Goal: Task Accomplishment & Management: Use online tool/utility

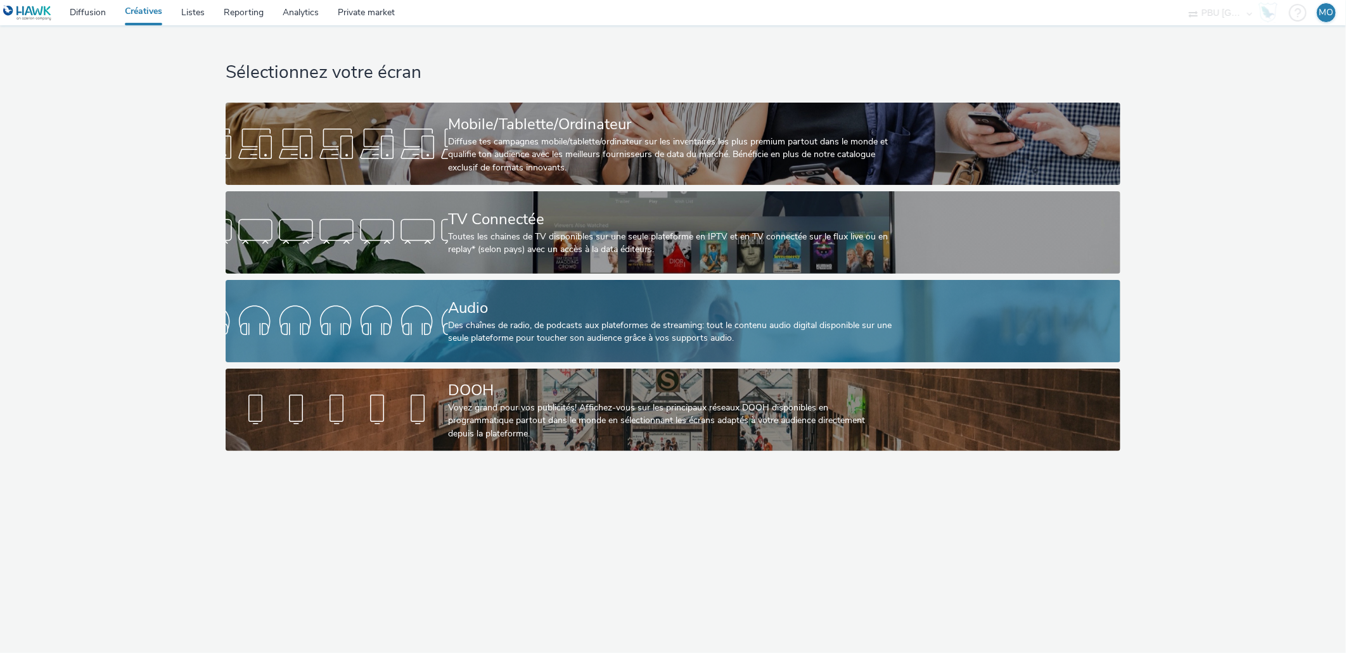
click at [309, 299] on link "Audio Des chaînes de radio, de podcasts aux plateformes de streaming: tout le c…" at bounding box center [673, 321] width 894 height 82
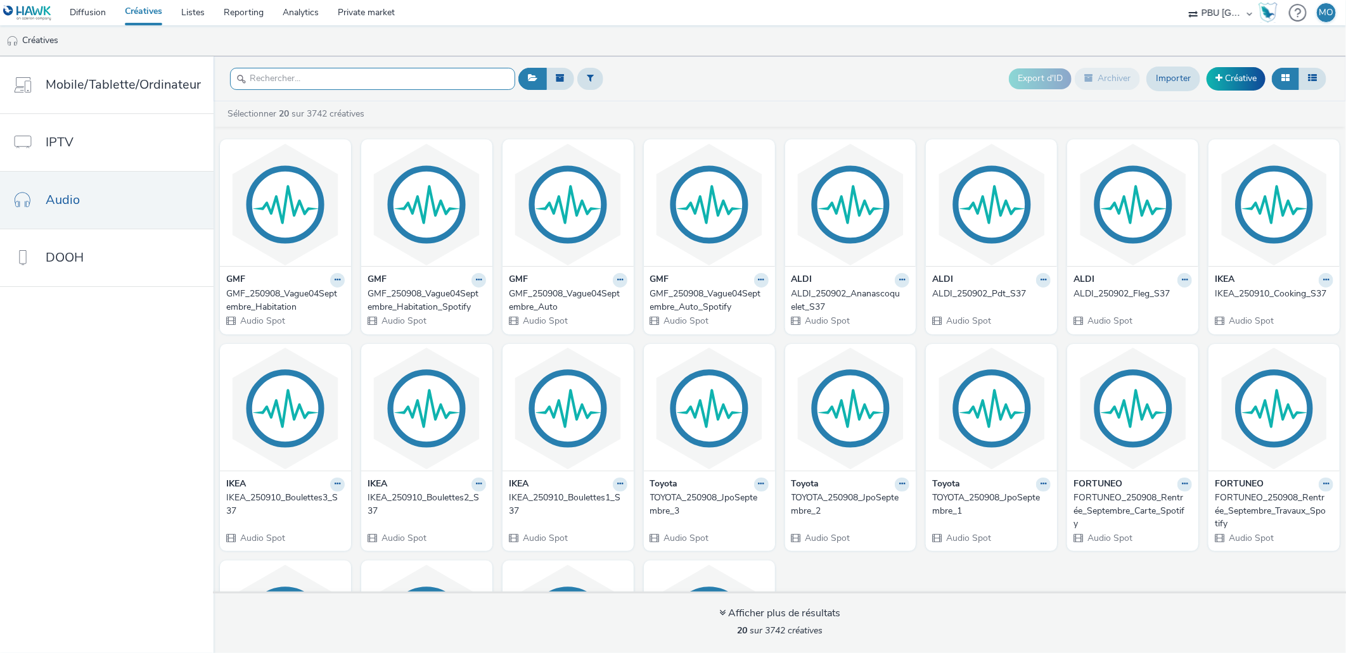
click at [271, 68] on input "text" at bounding box center [372, 79] width 285 height 22
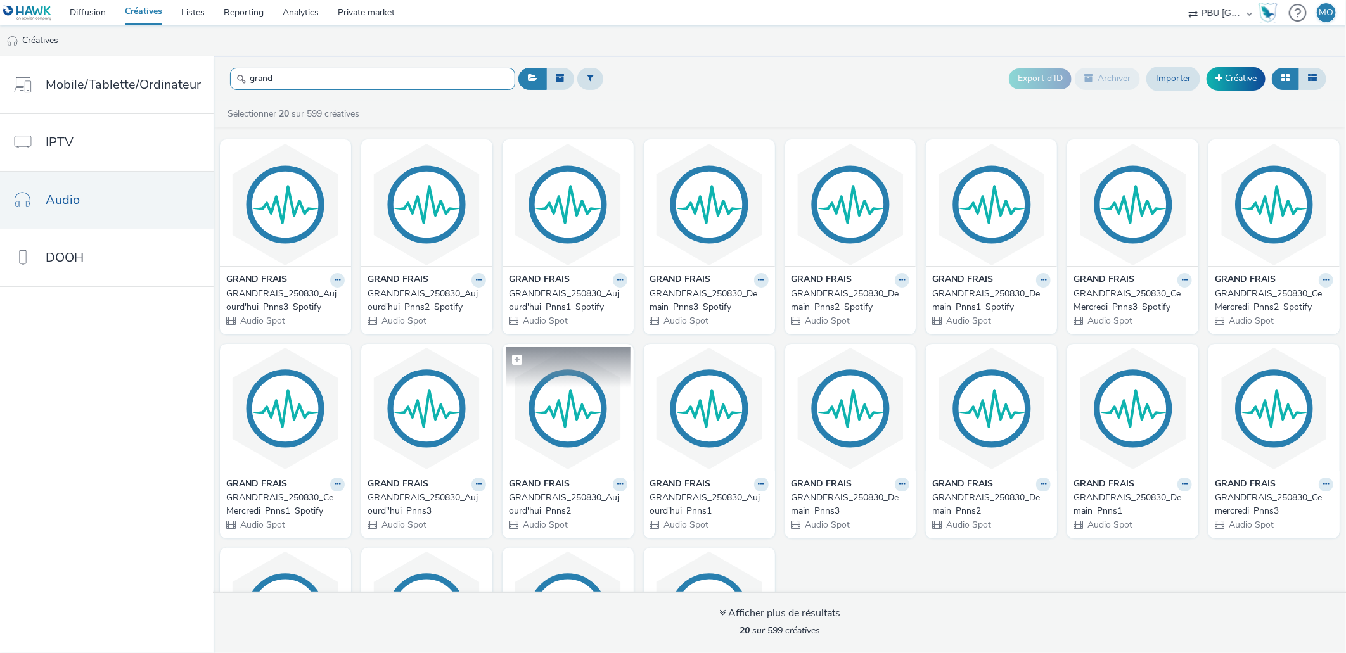
scroll to position [70, 0]
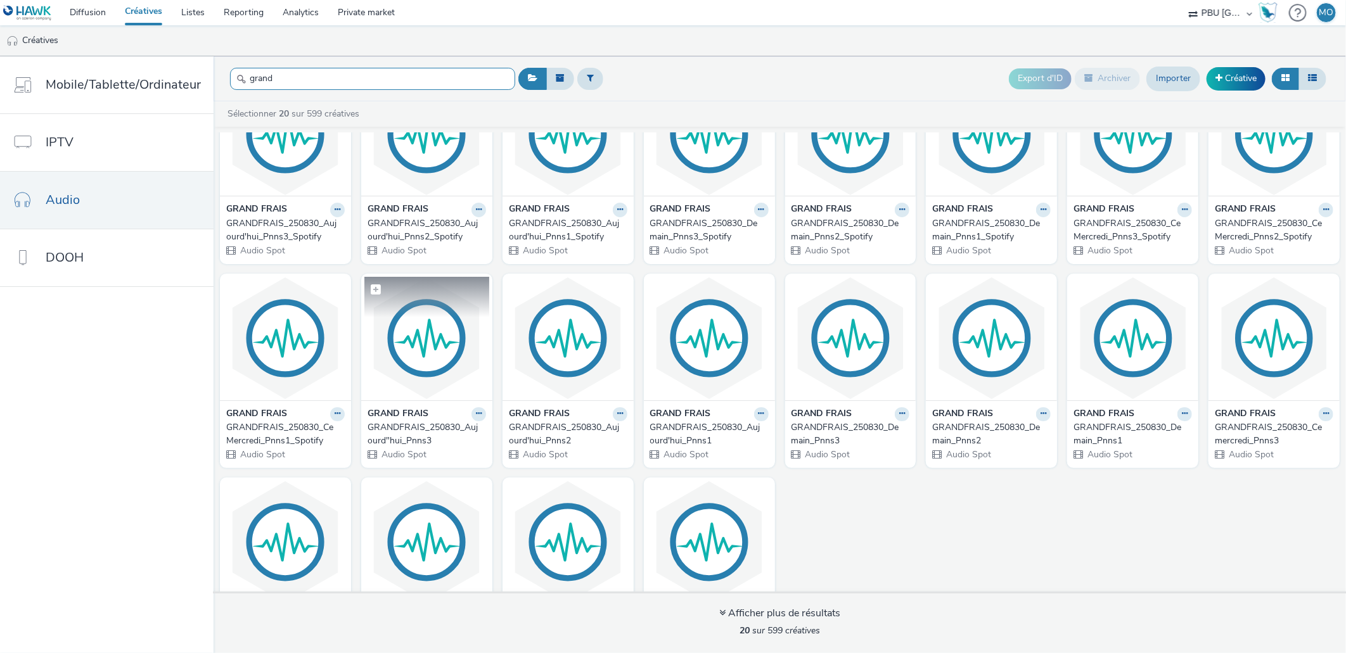
type input "grand"
click at [404, 344] on img at bounding box center [426, 339] width 125 height 124
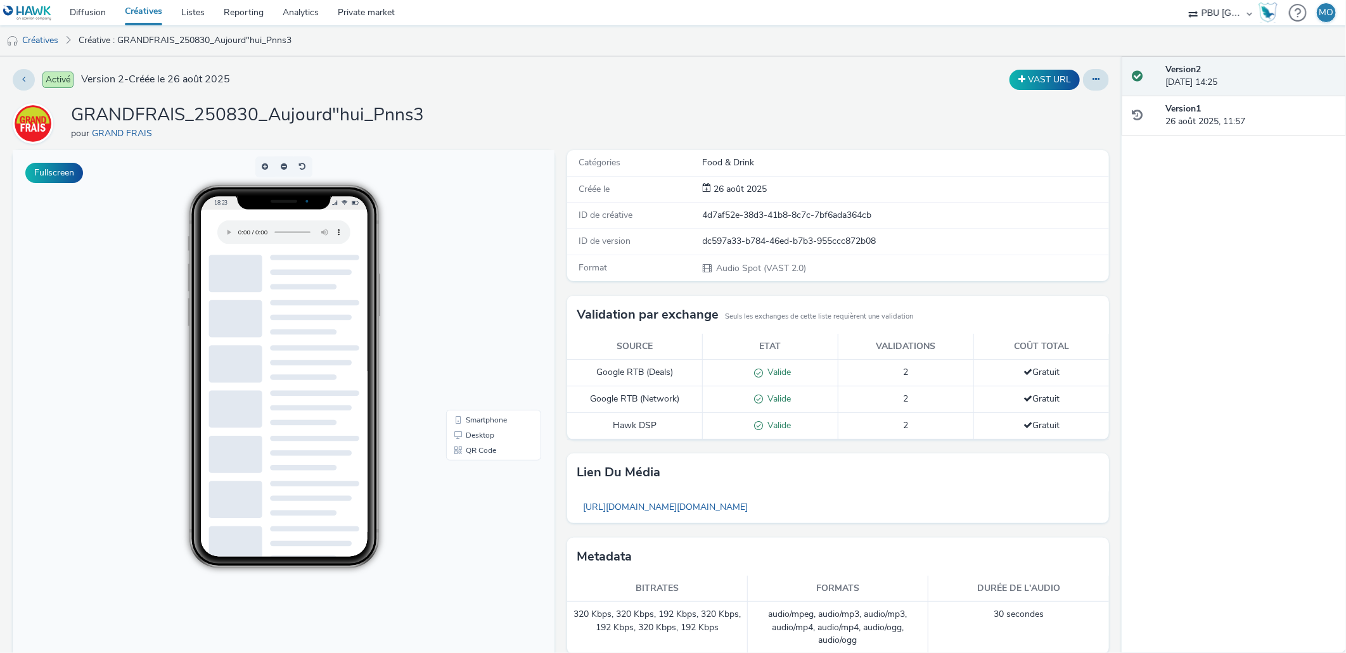
click at [325, 122] on h1 "GRANDFRAIS_250830_Aujourd"hui_Pnns3" at bounding box center [247, 115] width 353 height 24
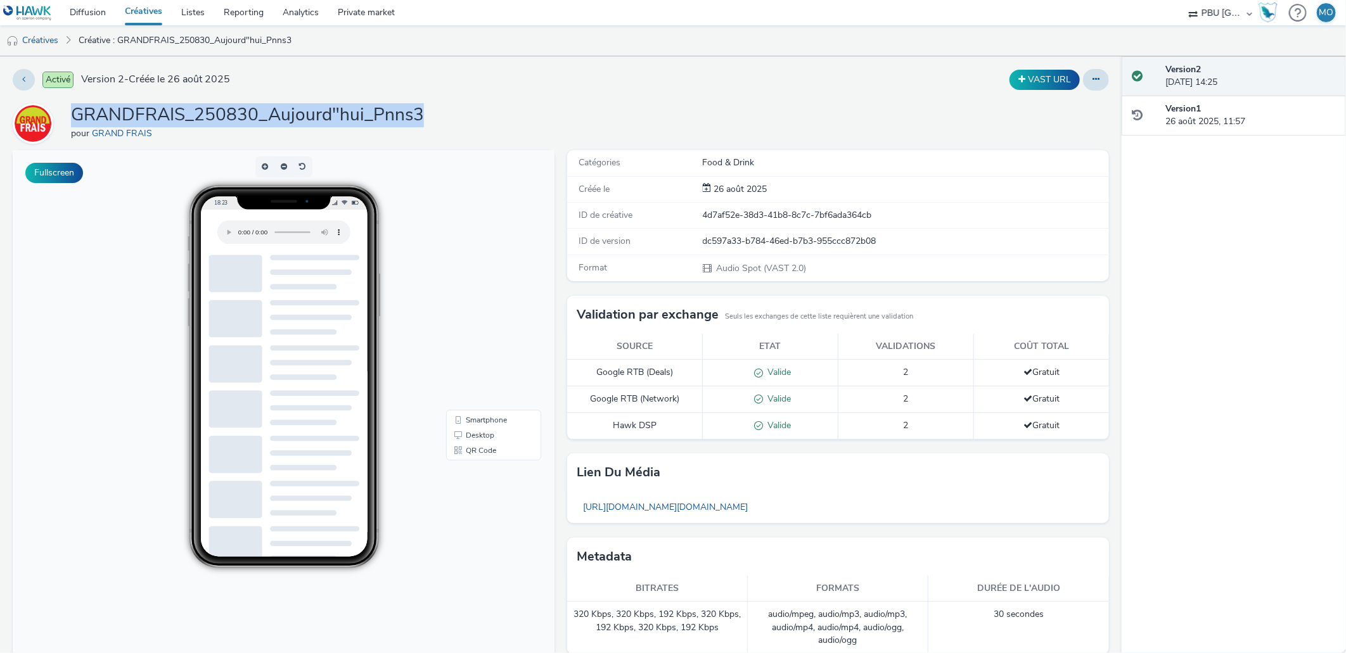
click at [325, 122] on h1 "GRANDFRAIS_250830_Aujourd"hui_Pnns3" at bounding box center [247, 115] width 353 height 24
copy h1 "GRANDFRAIS_250830_Aujourd"hui_Pnns3"
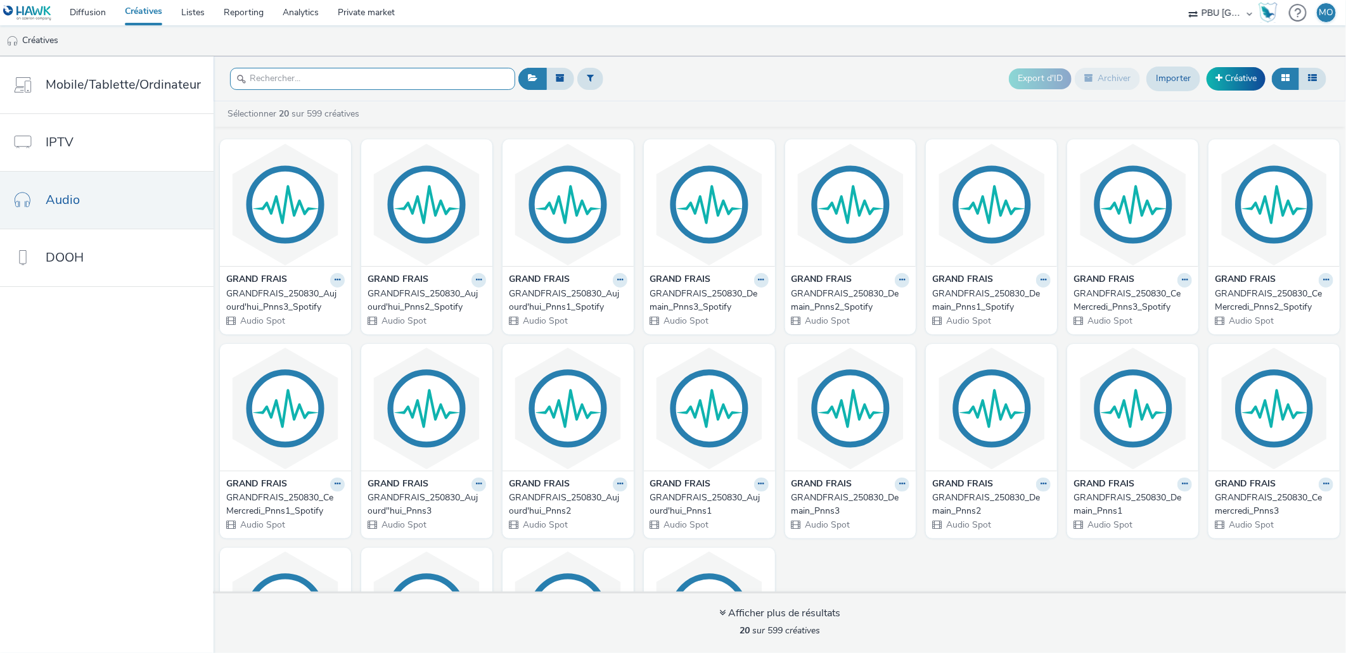
click at [337, 74] on input "text" at bounding box center [372, 79] width 285 height 22
click at [727, 93] on div "Export d'ID Archiver Importer Créative" at bounding box center [922, 78] width 814 height 31
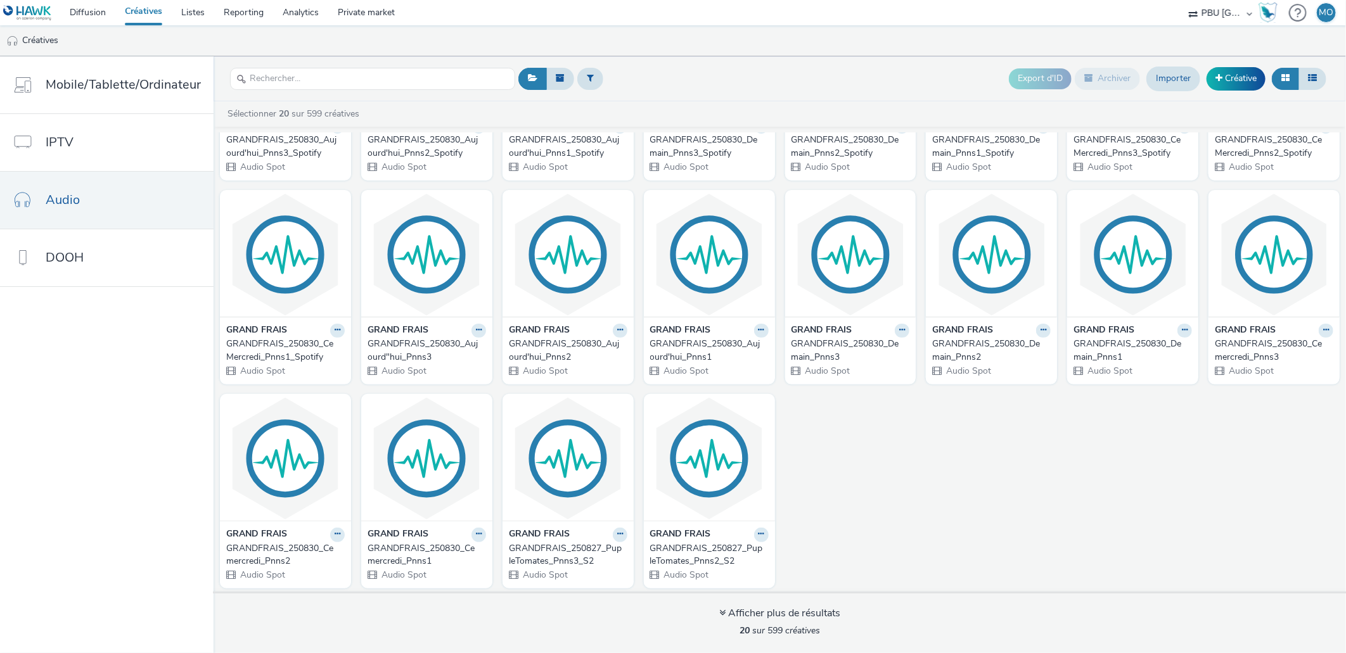
scroll to position [13, 0]
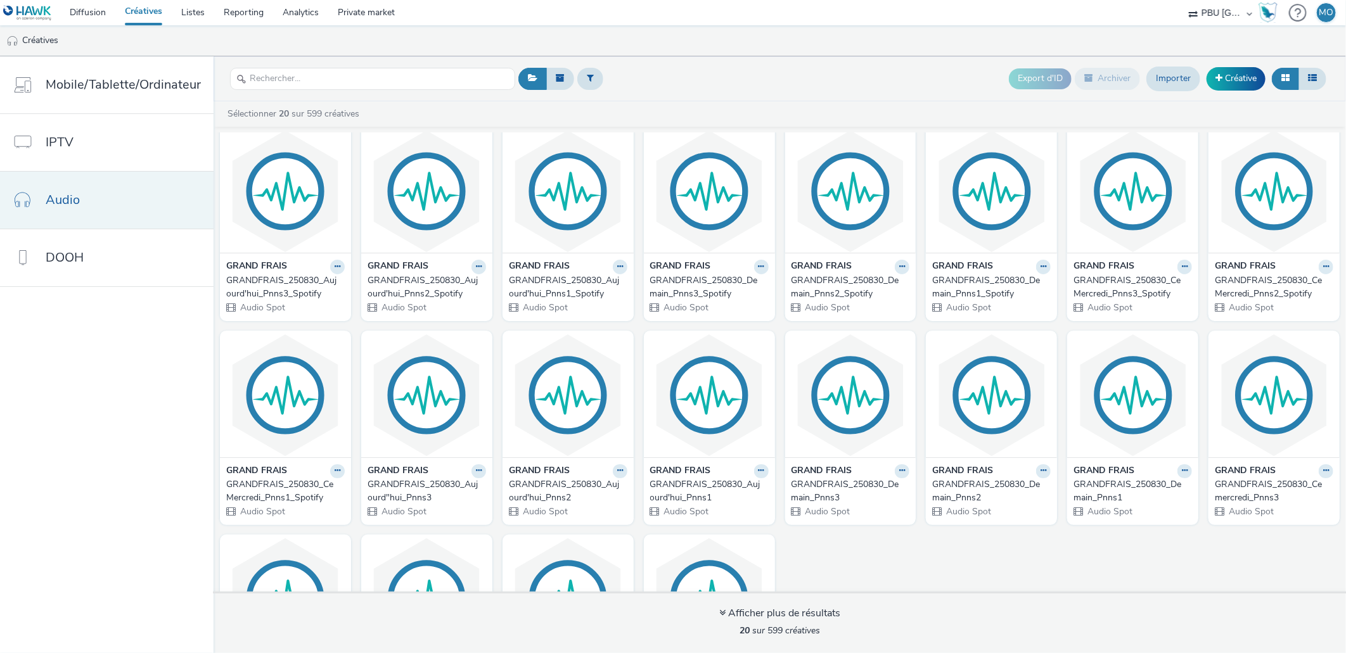
click at [105, 198] on link "Audio" at bounding box center [107, 200] width 214 height 57
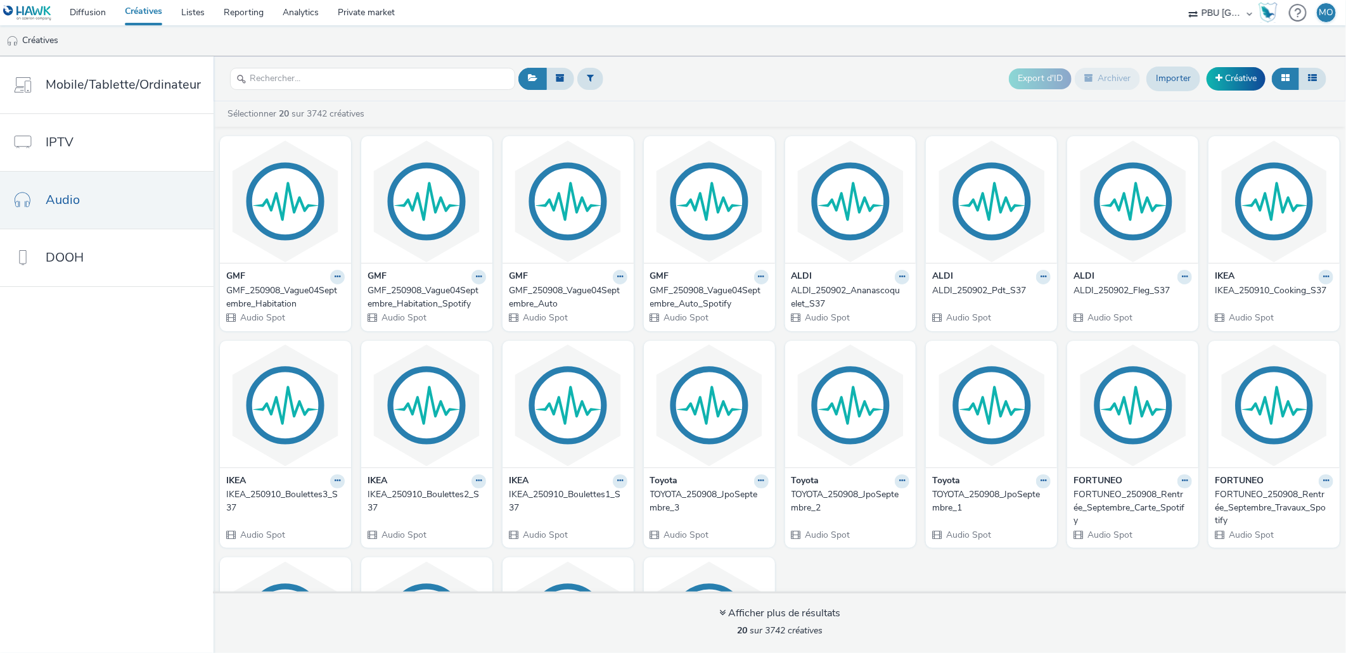
scroll to position [0, 0]
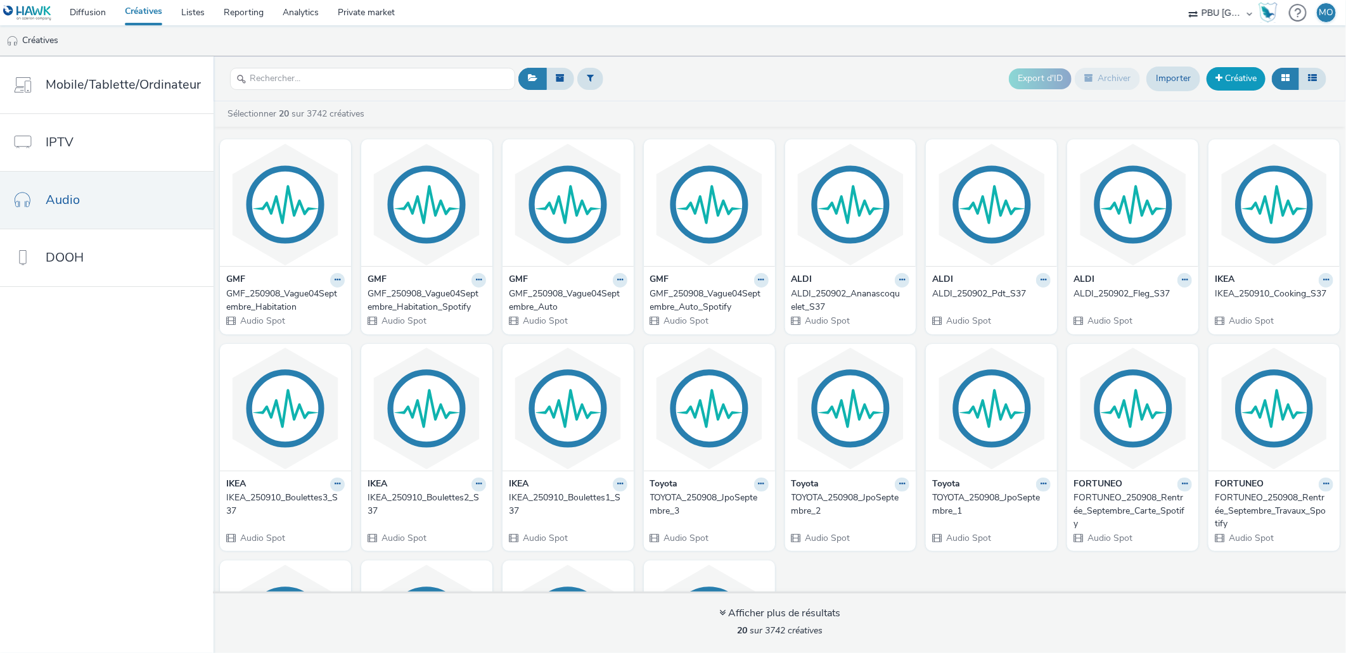
click at [1216, 74] on span at bounding box center [1219, 78] width 7 height 9
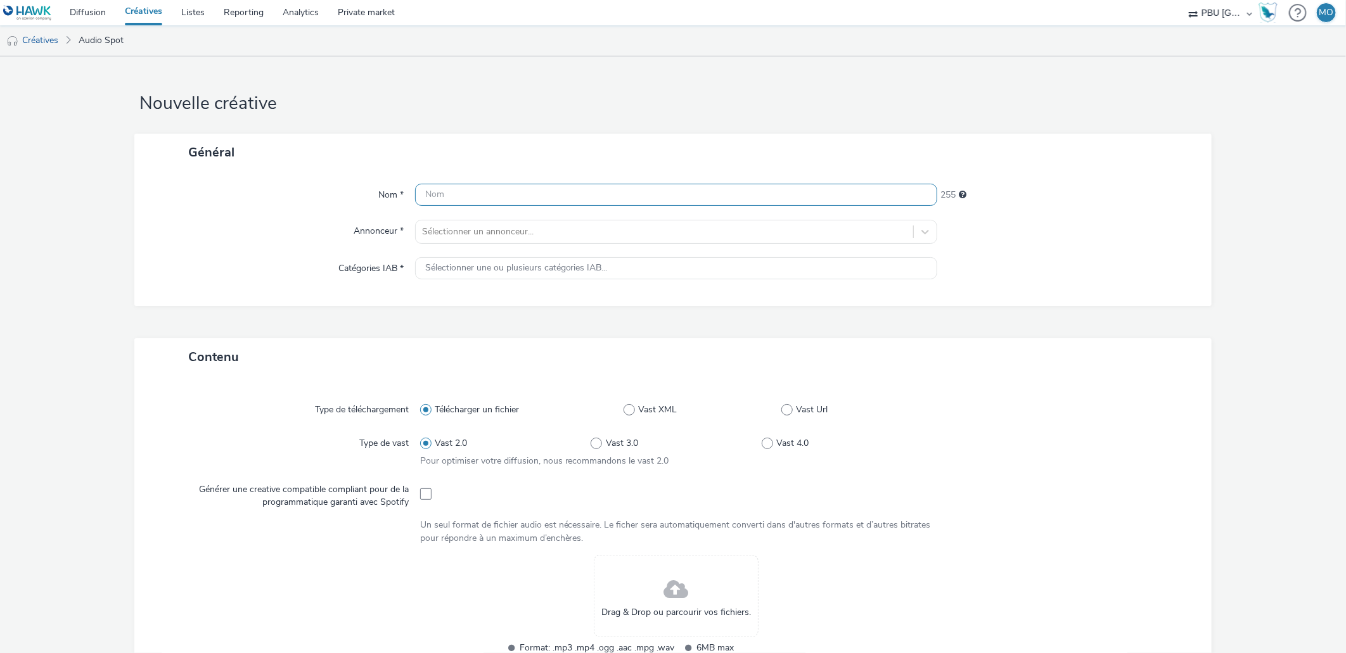
click at [488, 195] on input "text" at bounding box center [676, 195] width 523 height 22
paste input "GRANDFRAIS_250830_Aujourd"hui_Pnns3"
click at [514, 197] on input "GRANDFRAIS_250830_Aujourd"hui_Pnns3" at bounding box center [676, 195] width 523 height 22
drag, startPoint x: 516, startPoint y: 197, endPoint x: 510, endPoint y: 214, distance: 18.2
click at [516, 197] on input "GRANDFRAIS_250830_Aujourd"hui_Pnns3" at bounding box center [676, 195] width 523 height 22
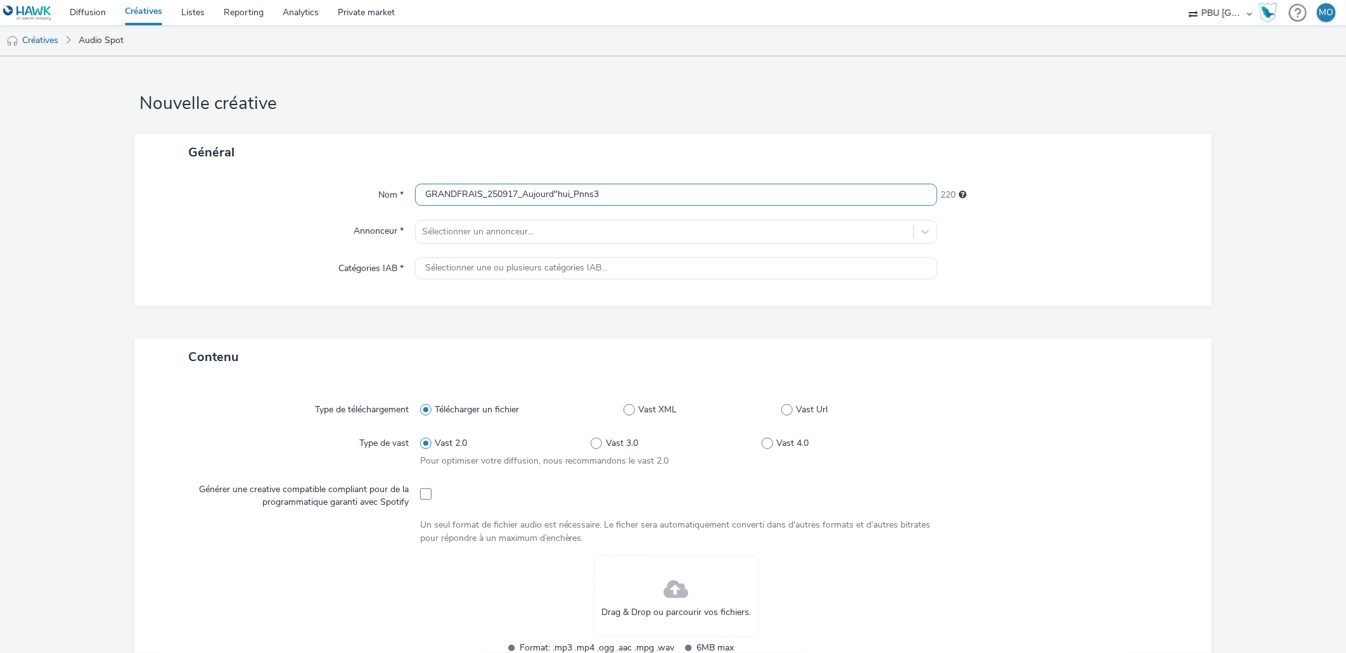
drag, startPoint x: 607, startPoint y: 194, endPoint x: 522, endPoint y: 196, distance: 85.6
click at [522, 196] on input "GRANDFRAIS_250917_Aujourd"hui_Pnns3" at bounding box center [676, 195] width 523 height 22
click at [622, 198] on input "GRANDFRAIS_250917_Aujourd"hui_Pnns3" at bounding box center [676, 195] width 523 height 22
drag, startPoint x: 622, startPoint y: 198, endPoint x: 520, endPoint y: 195, distance: 102.1
click at [520, 195] on input "GRANDFRAIS_250917_Aujourd"hui_Pnns3" at bounding box center [676, 195] width 523 height 22
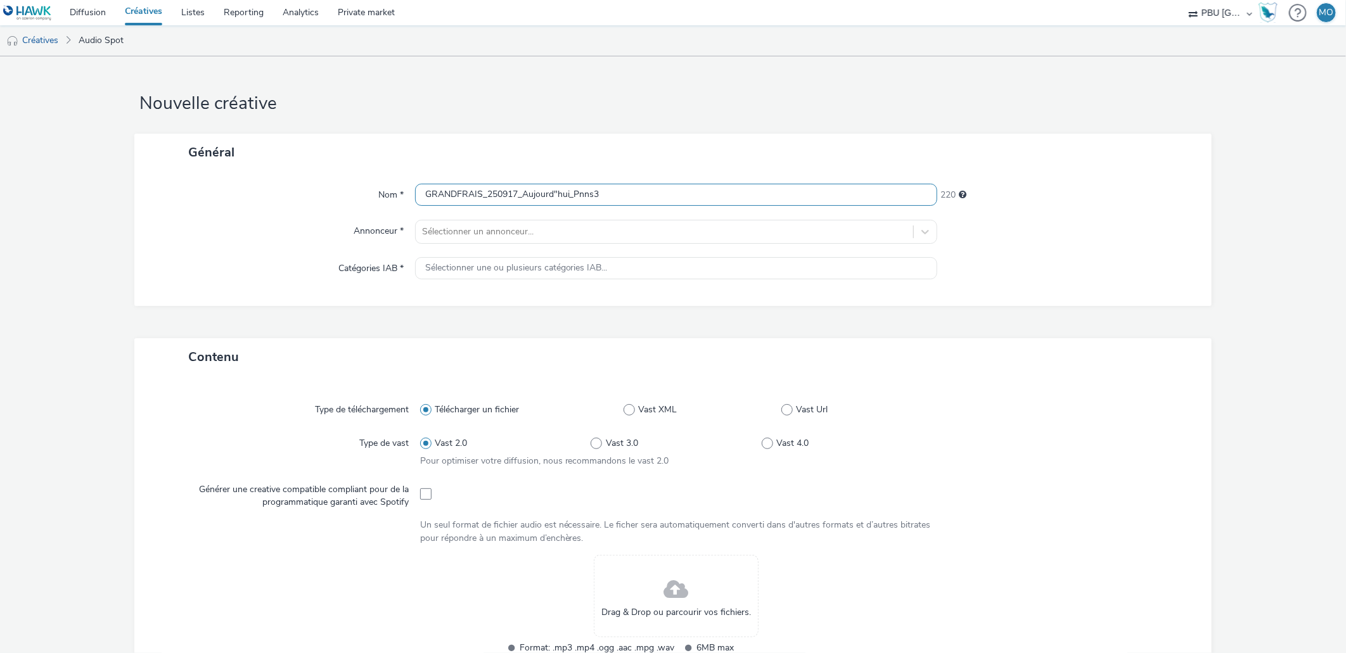
click at [612, 197] on input "GRANDFRAIS_250917_Aujourd"hui_Pnns3" at bounding box center [676, 195] width 523 height 22
drag, startPoint x: 612, startPoint y: 197, endPoint x: 518, endPoint y: 198, distance: 93.2
click at [518, 198] on input "GRANDFRAIS_250917_Aujourd"hui_Pnns3" at bounding box center [676, 195] width 523 height 22
click at [566, 189] on input "GRANDFRAIS_250917_Crémerie_" at bounding box center [676, 195] width 523 height 22
click at [581, 181] on div "Nom * GRANDFRAIS_250917_Crémerie_ 228 Annonceur * Sélectionner un annonceur... …" at bounding box center [672, 238] width 1077 height 135
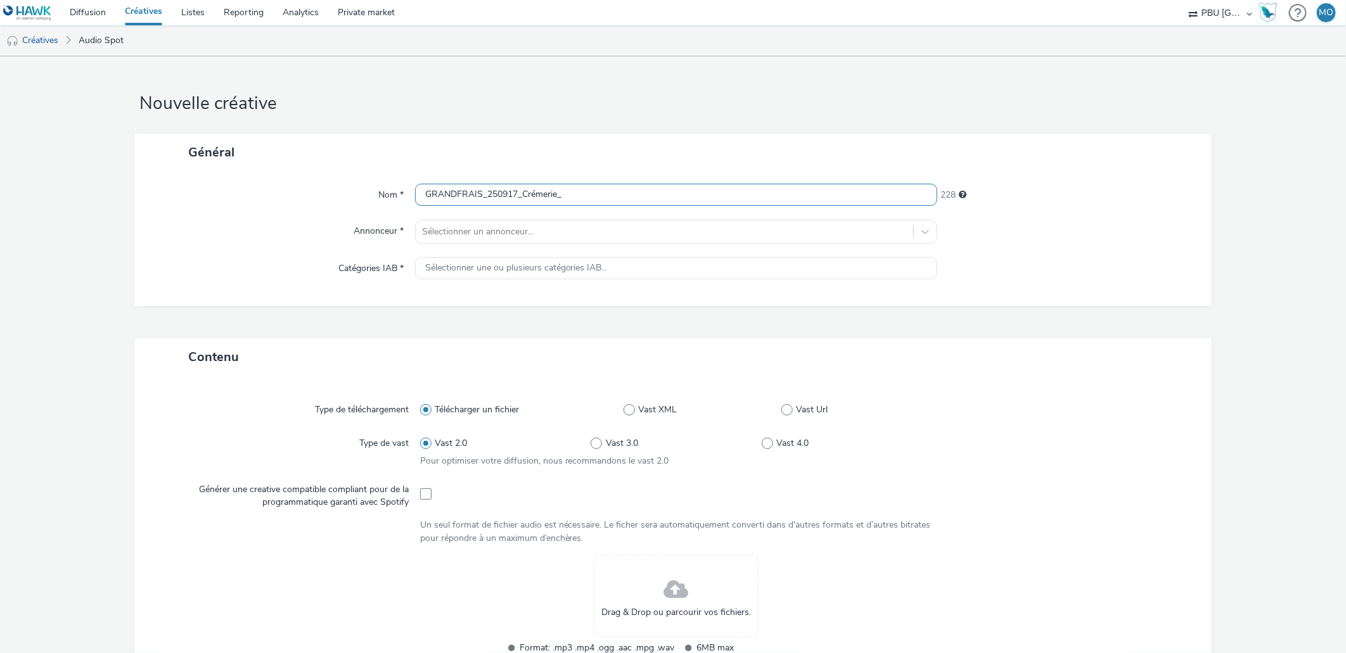
click at [581, 189] on input "GRANDFRAIS_250917_Crémerie_" at bounding box center [676, 195] width 523 height 22
type input "GRANDFRAIS_250917_Crémerie_MS1"
click at [551, 238] on div at bounding box center [664, 231] width 485 height 15
type input "grand"
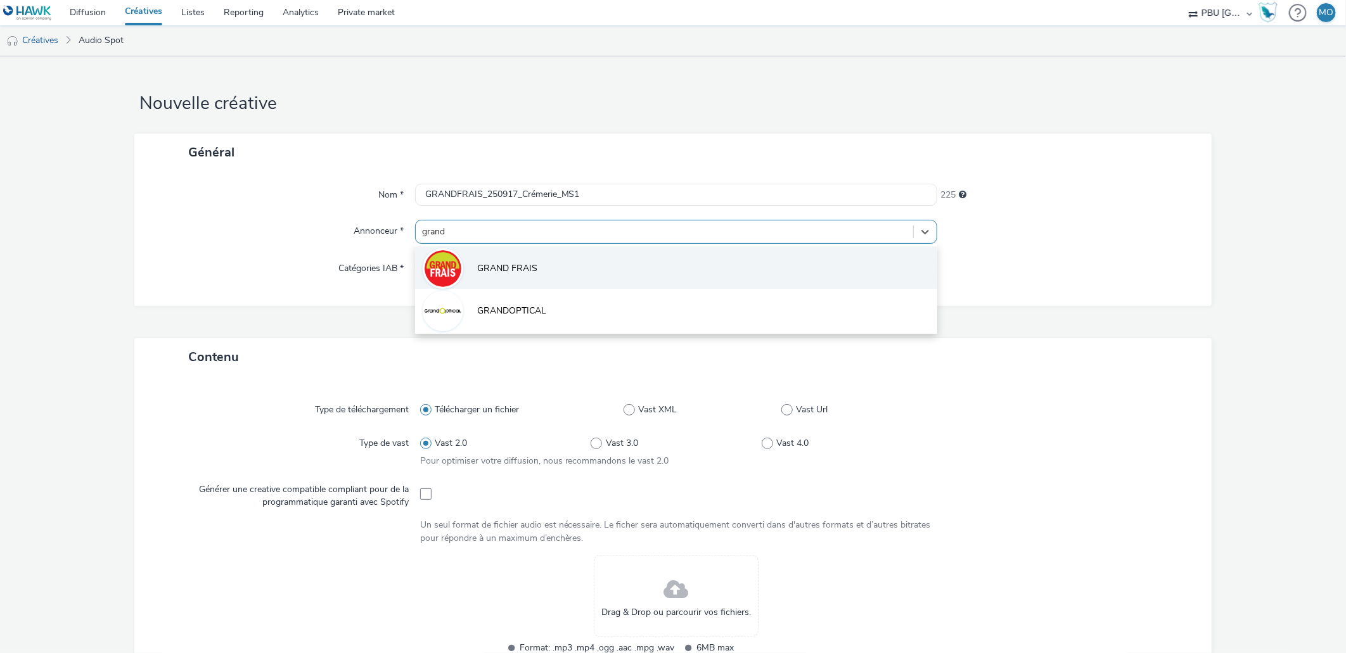
click at [552, 250] on li "GRAND FRAIS" at bounding box center [676, 268] width 523 height 42
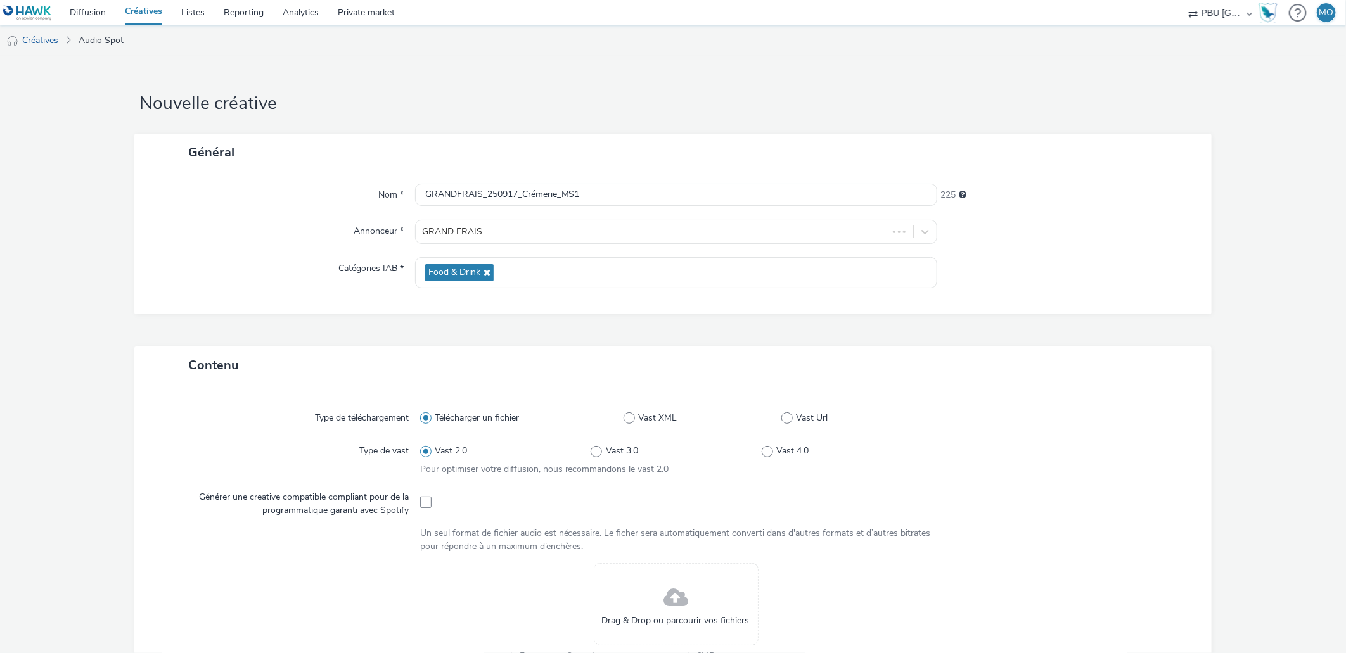
click at [216, 312] on div "Nom * GRANDFRAIS_250917_Crémerie_MS1 225 Annonceur * GRAND FRAIS Catégories IAB…" at bounding box center [672, 242] width 1077 height 143
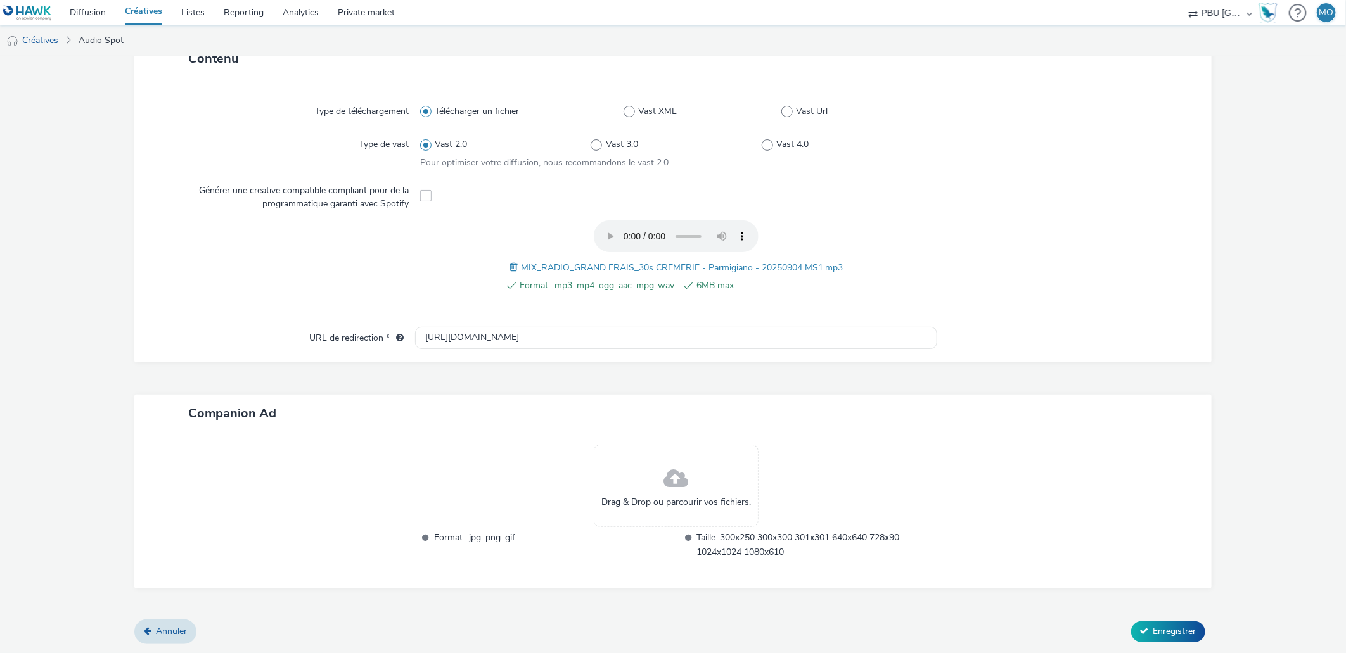
scroll to position [305, 0]
click at [1168, 636] on span "Enregistrer" at bounding box center [1175, 633] width 43 height 12
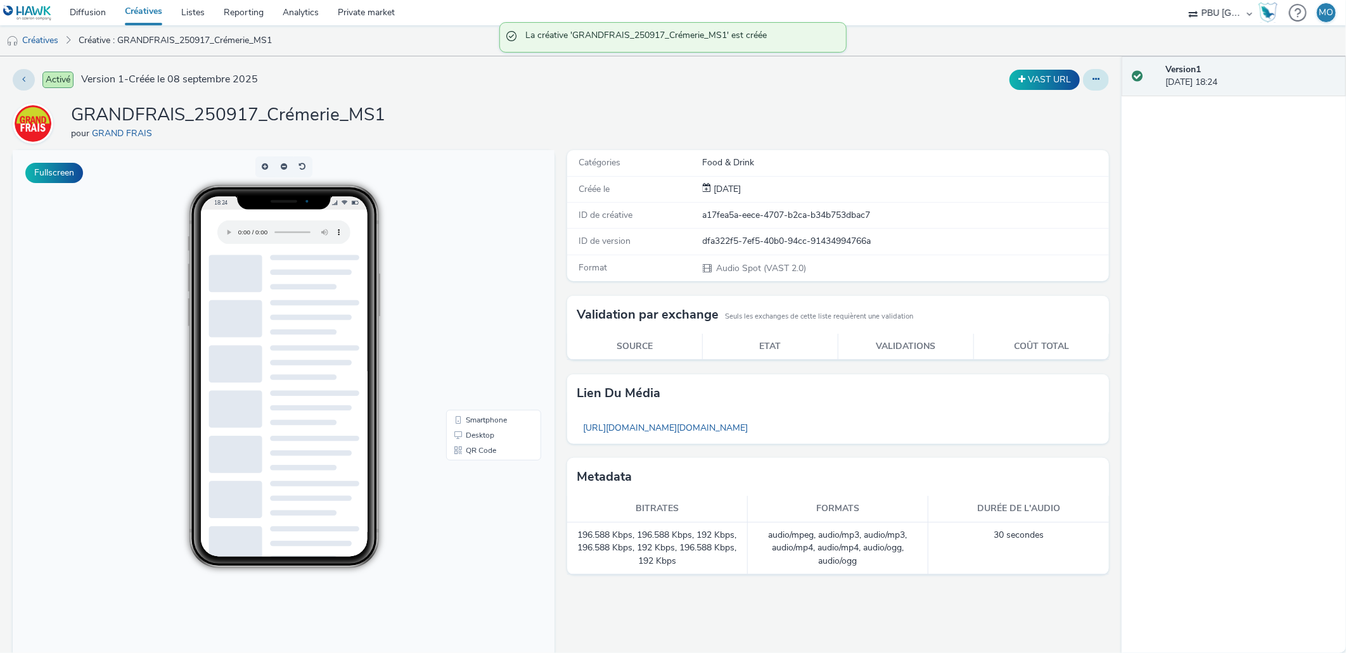
click at [1093, 80] on icon at bounding box center [1096, 79] width 7 height 9
click at [1057, 134] on link "Dupliquer" at bounding box center [1061, 130] width 95 height 25
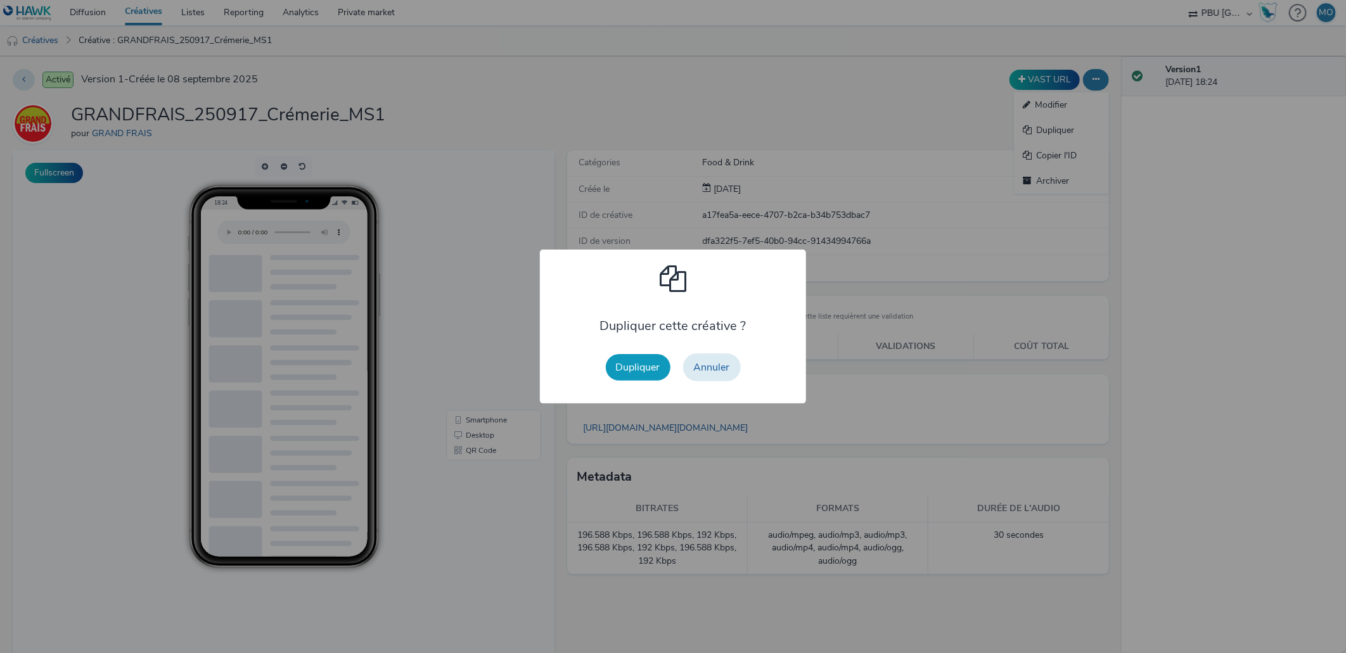
click at [669, 369] on button "Dupliquer" at bounding box center [638, 367] width 65 height 27
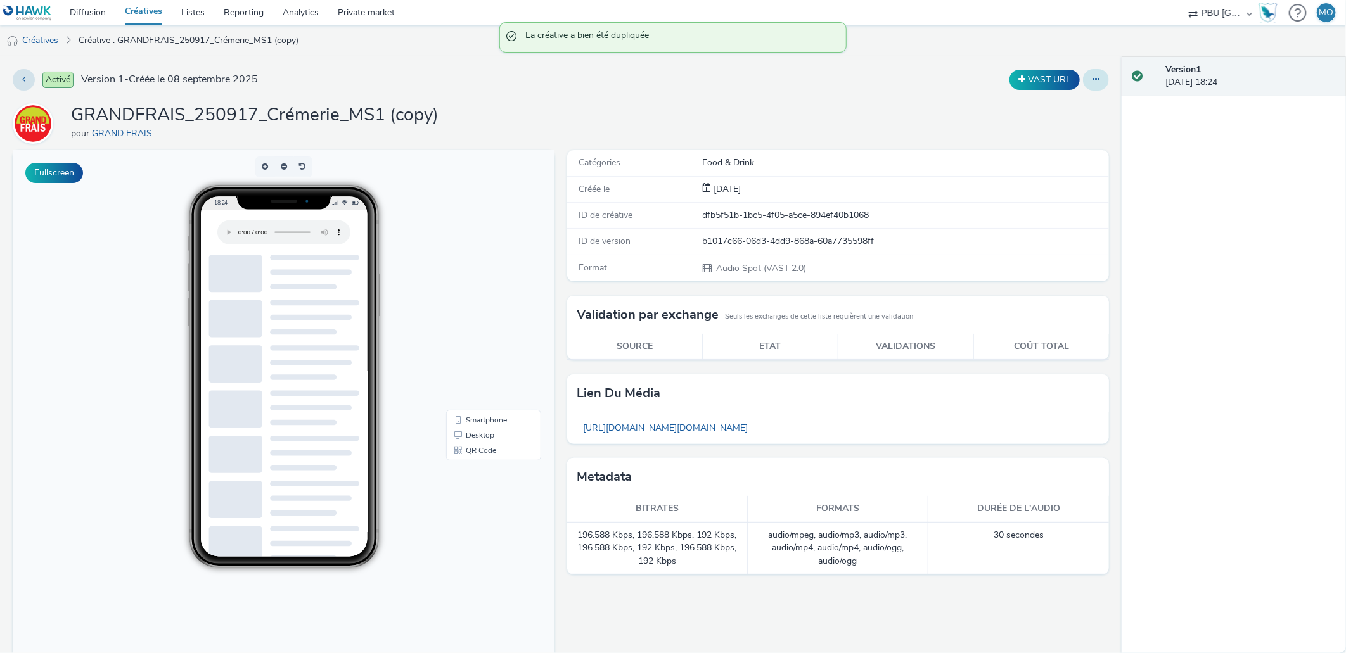
click at [1090, 75] on button at bounding box center [1096, 80] width 26 height 22
click at [1066, 114] on link "Modifier" at bounding box center [1061, 105] width 95 height 25
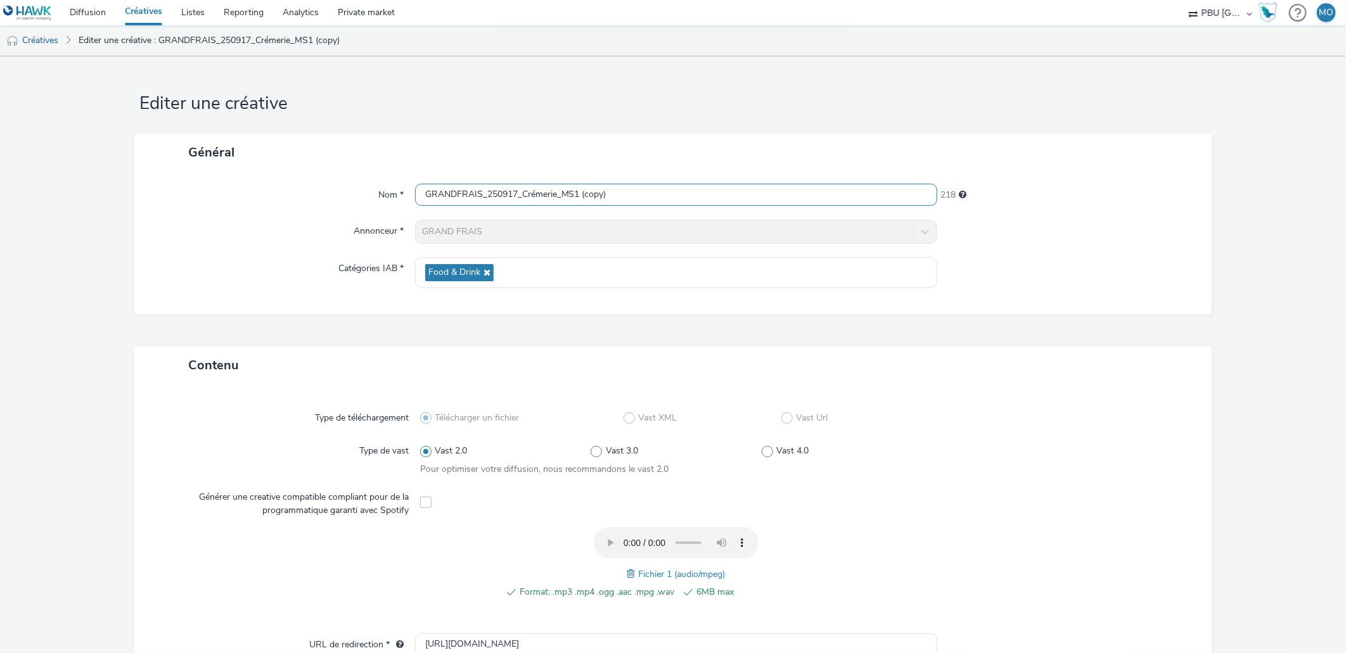
drag, startPoint x: 575, startPoint y: 193, endPoint x: 627, endPoint y: 198, distance: 52.8
click at [627, 198] on input "GRANDFRAIS_250917_Crémerie_MS1 (copy)" at bounding box center [676, 195] width 523 height 22
type input "GRANDFRAIS_250917_Crémerie_MS2"
click at [627, 569] on span at bounding box center [632, 574] width 11 height 14
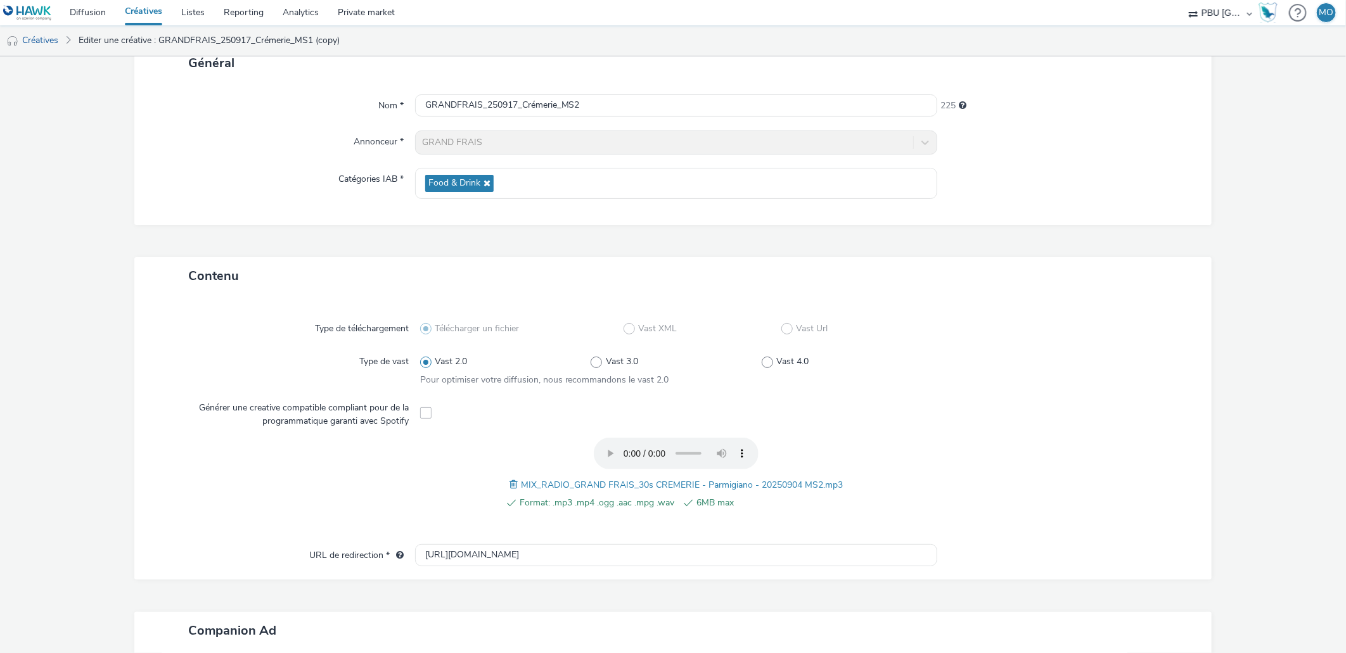
scroll to position [305, 0]
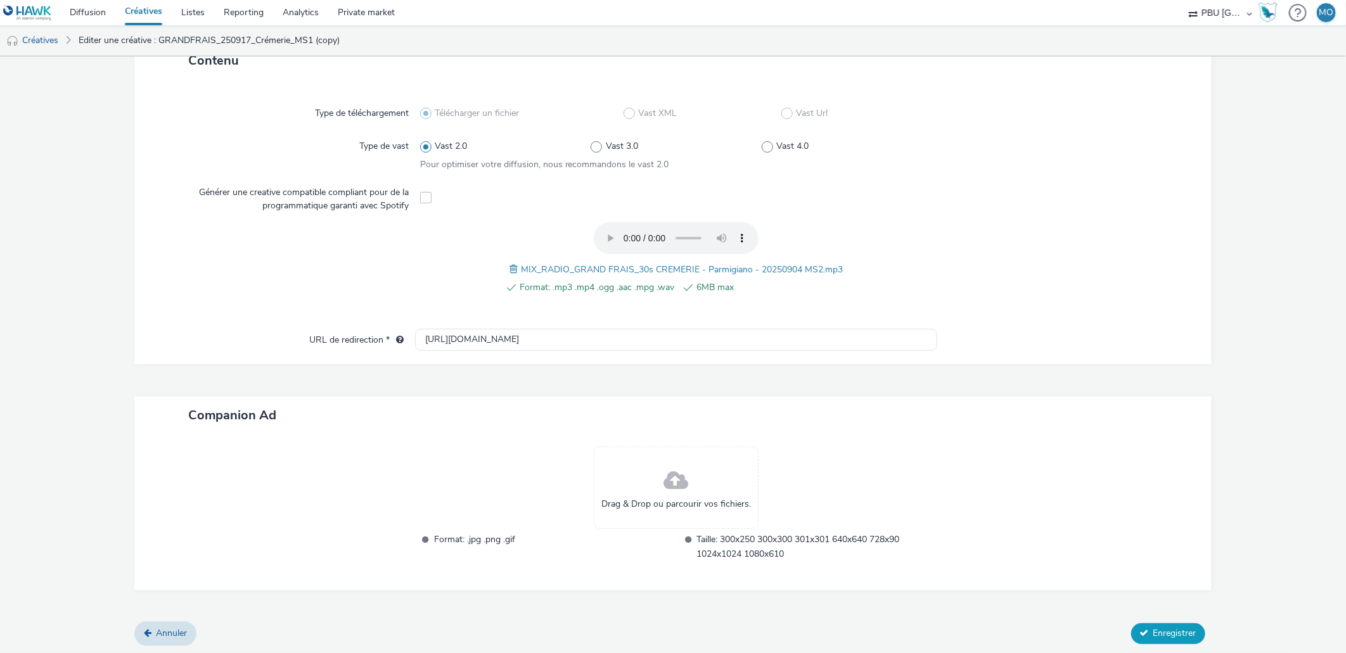
click at [1140, 630] on icon at bounding box center [1144, 633] width 9 height 9
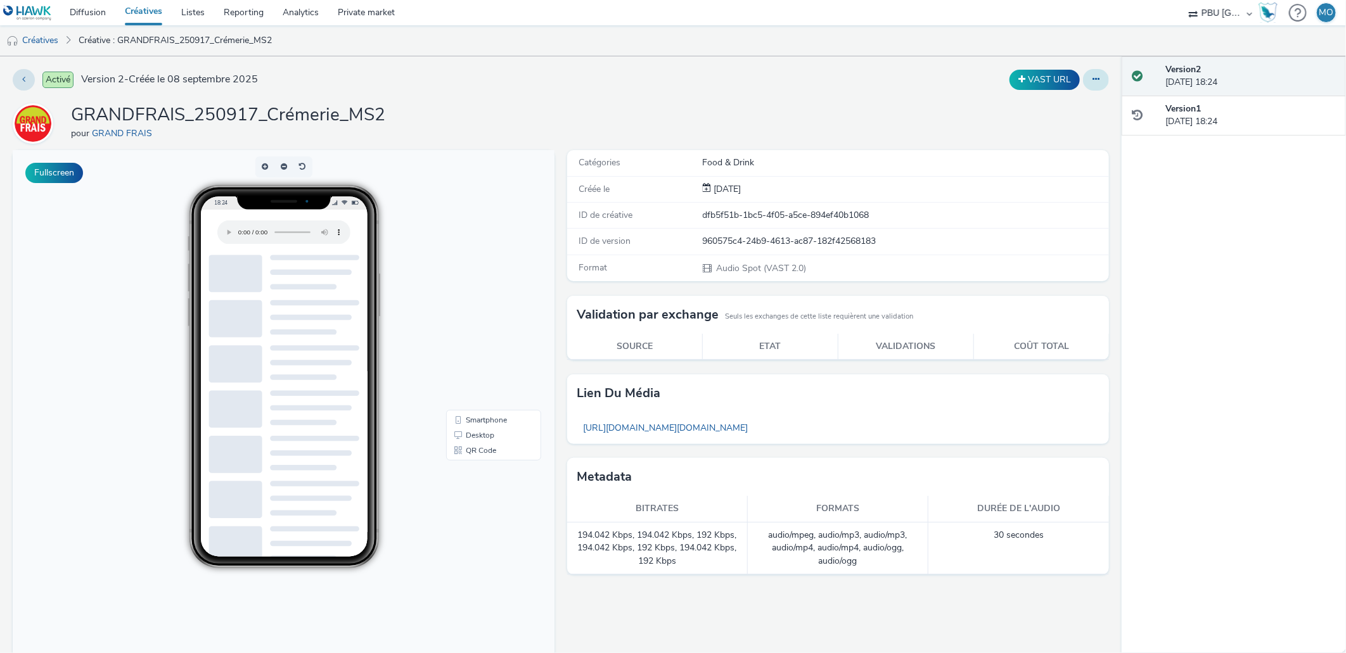
click at [1093, 82] on icon at bounding box center [1096, 79] width 7 height 9
drag, startPoint x: 1055, startPoint y: 109, endPoint x: 1018, endPoint y: 105, distance: 37.0
click at [1054, 109] on link "Modifier" at bounding box center [1061, 105] width 95 height 25
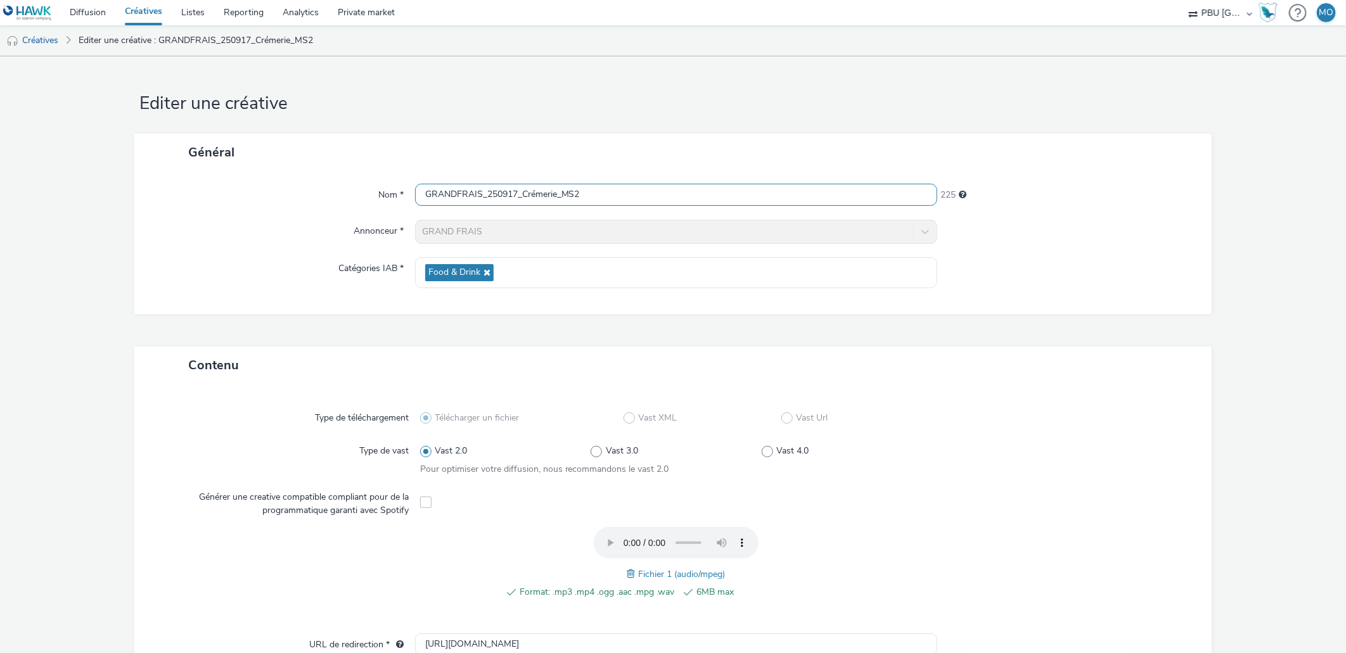
click at [516, 200] on input "GRANDFRAIS_250917_Crémerie_MS2" at bounding box center [676, 195] width 523 height 22
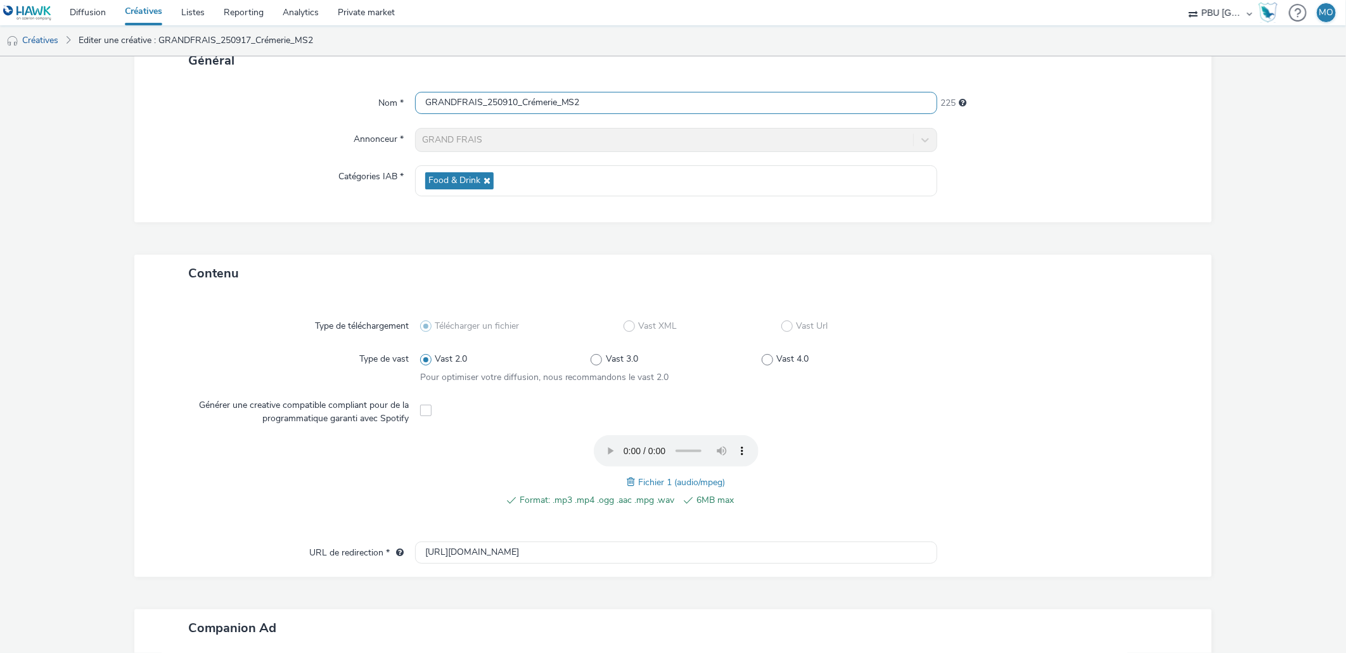
scroll to position [305, 0]
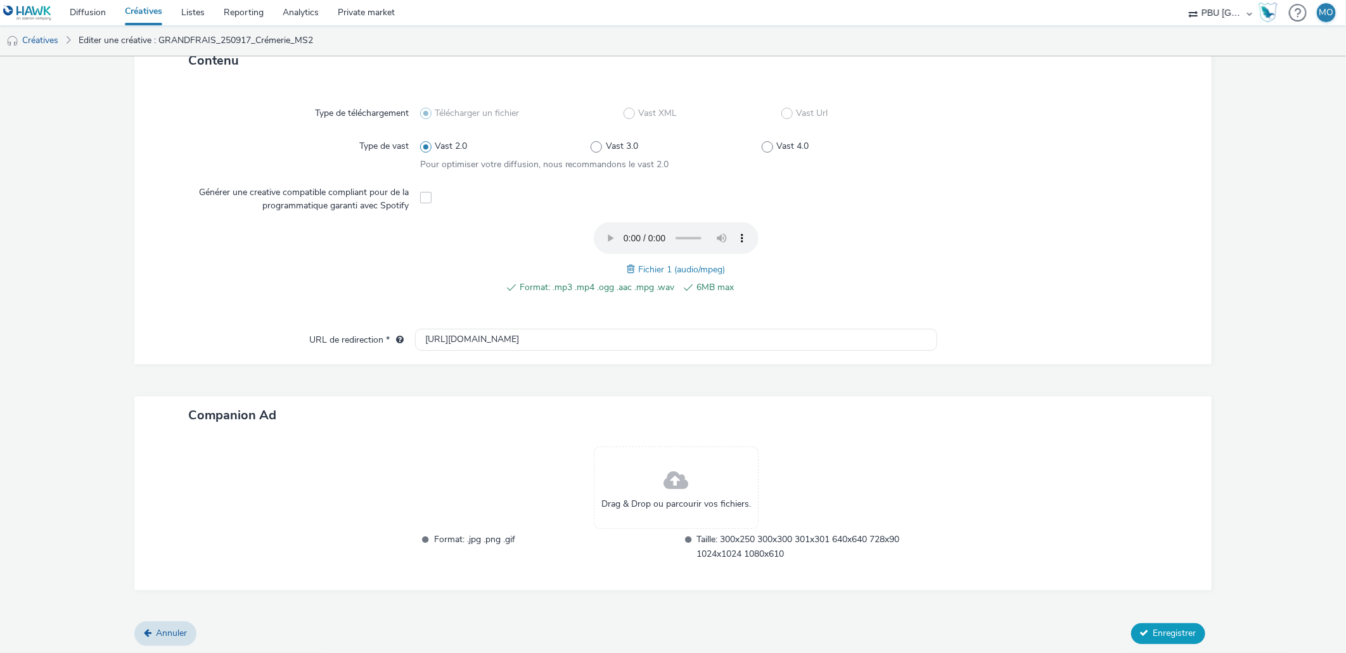
type input "GRANDFRAIS_250910_Crémerie_MS2"
click at [1154, 631] on span "Enregistrer" at bounding box center [1175, 633] width 43 height 12
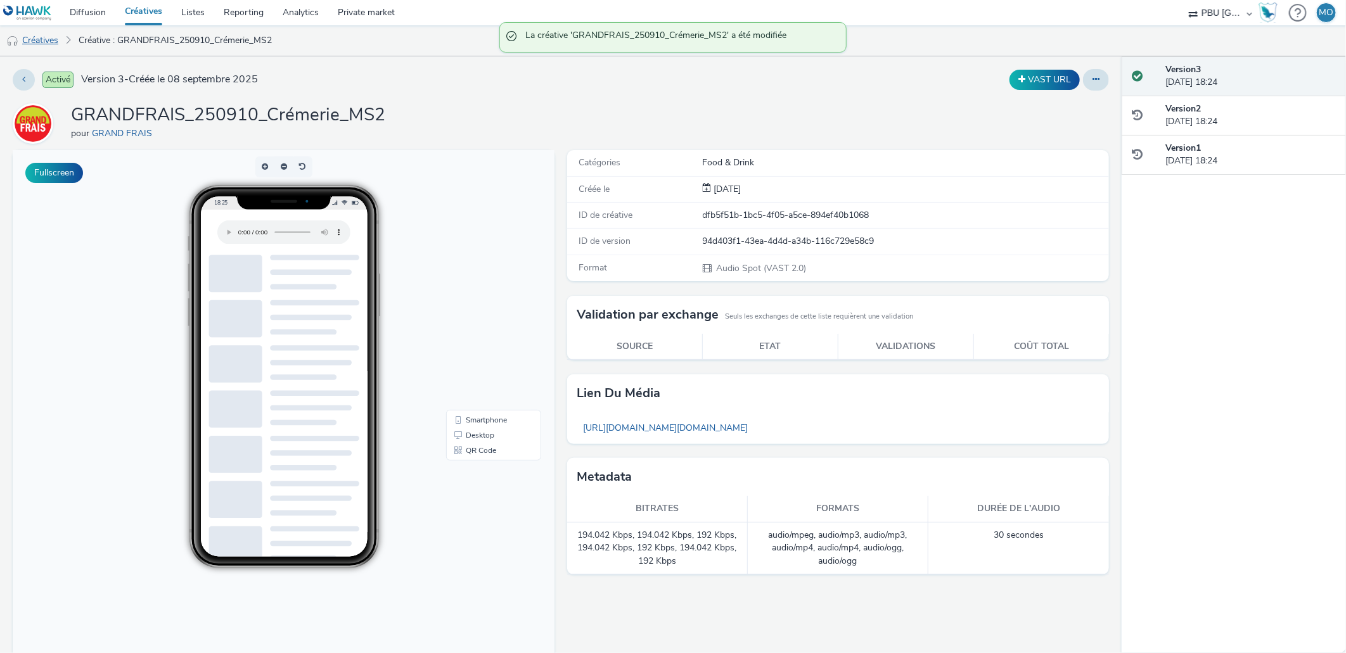
click at [53, 41] on link "Créatives" at bounding box center [32, 40] width 65 height 30
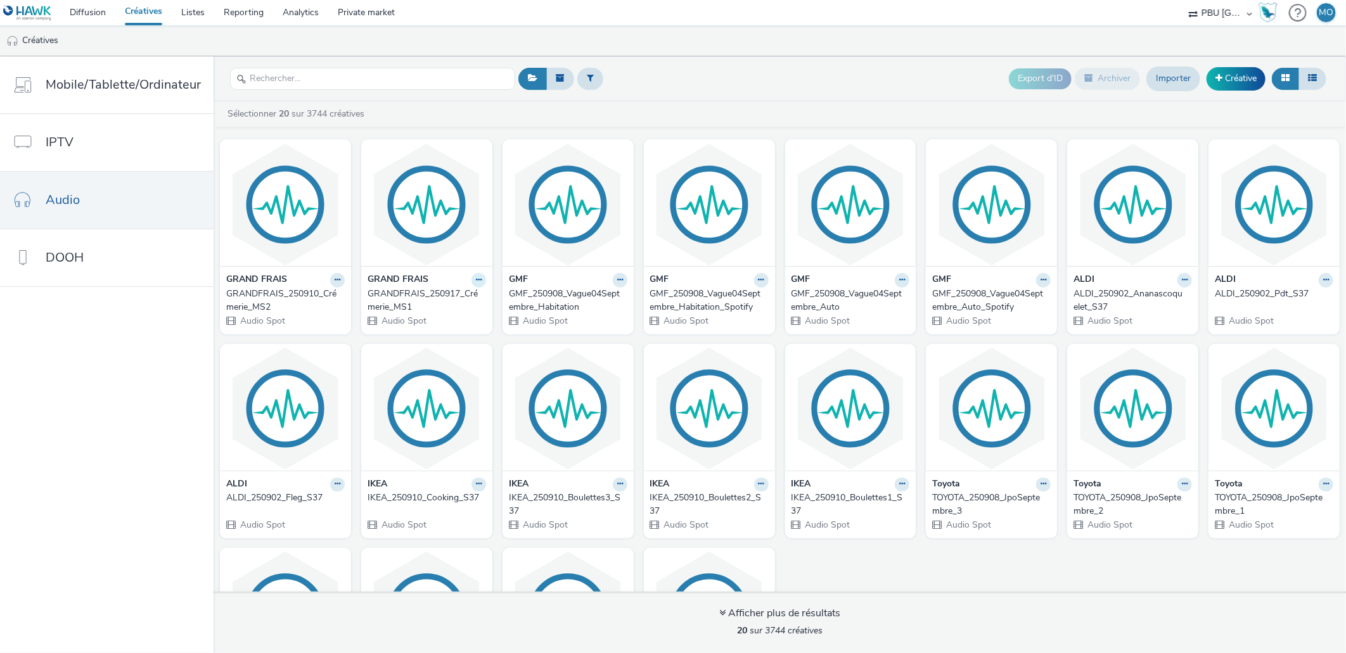
click at [476, 280] on icon at bounding box center [479, 280] width 6 height 8
click at [459, 305] on link "Modifier" at bounding box center [438, 302] width 95 height 25
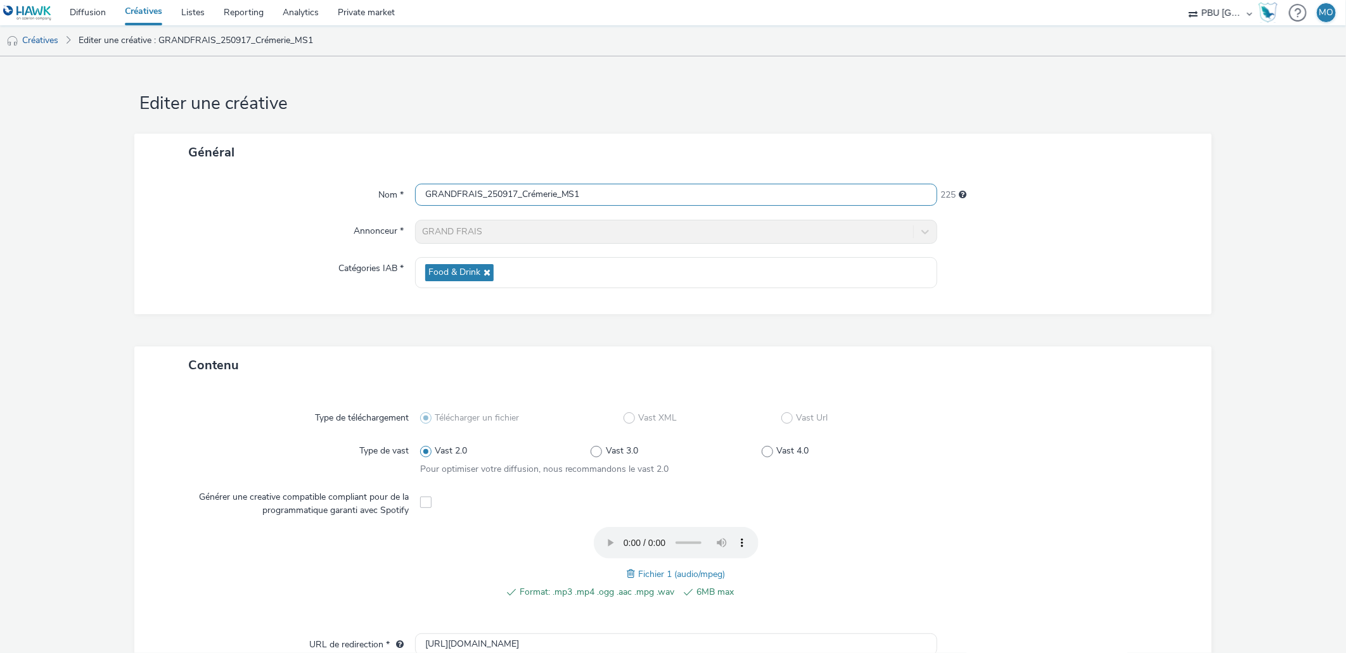
click at [515, 198] on input "GRANDFRAIS_250917_Crémerie_MS1" at bounding box center [676, 195] width 523 height 22
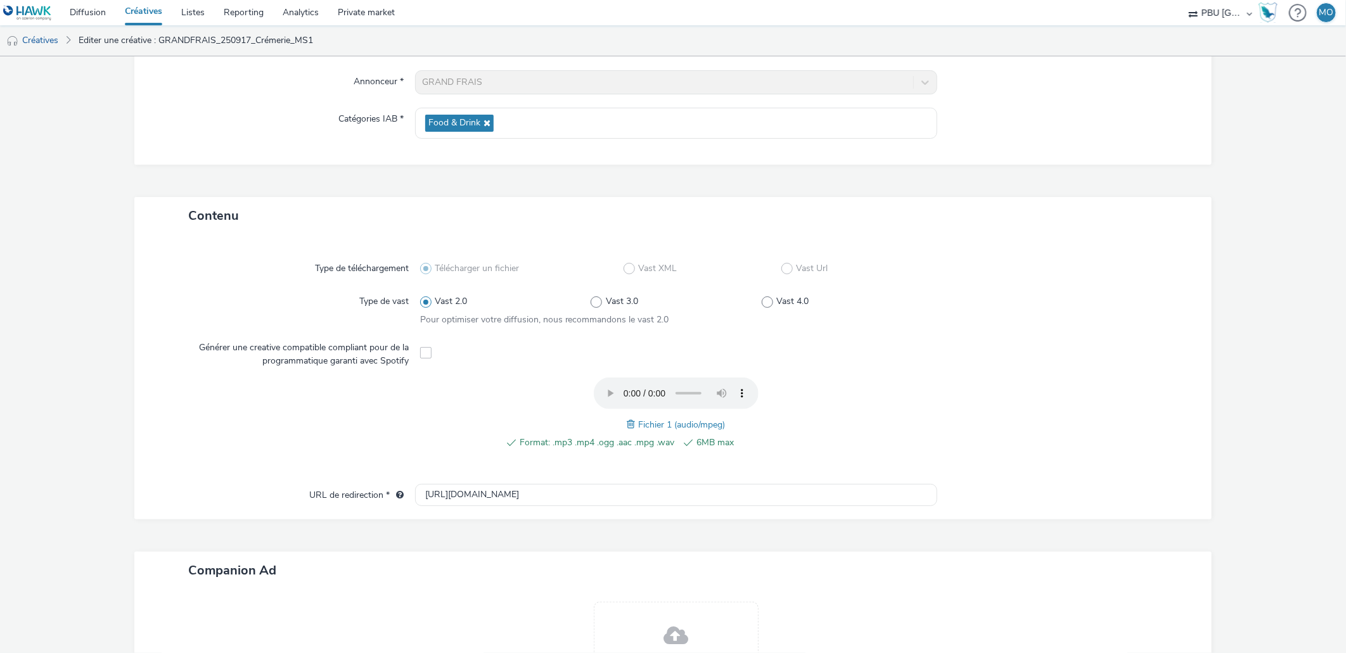
scroll to position [305, 0]
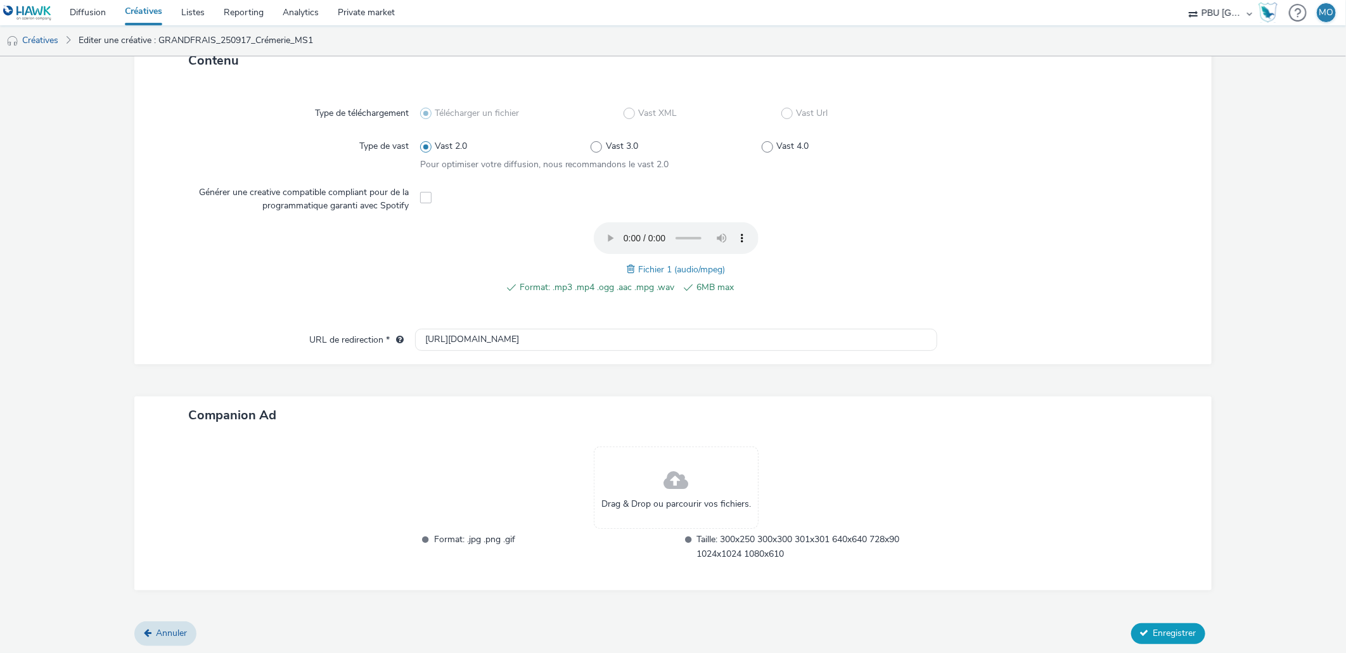
type input "GRANDFRAIS_250910_Crémerie_MS1"
click at [1178, 631] on span "Enregistrer" at bounding box center [1175, 633] width 43 height 12
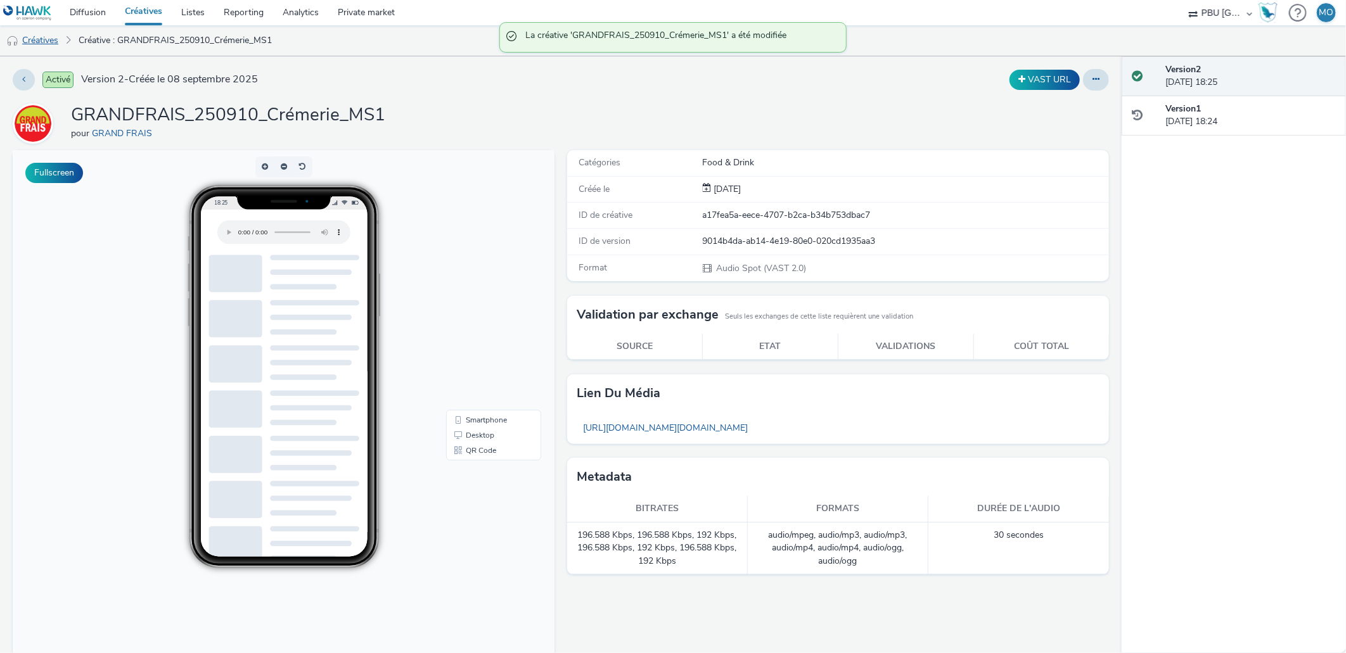
click at [53, 48] on link "Créatives" at bounding box center [32, 40] width 65 height 30
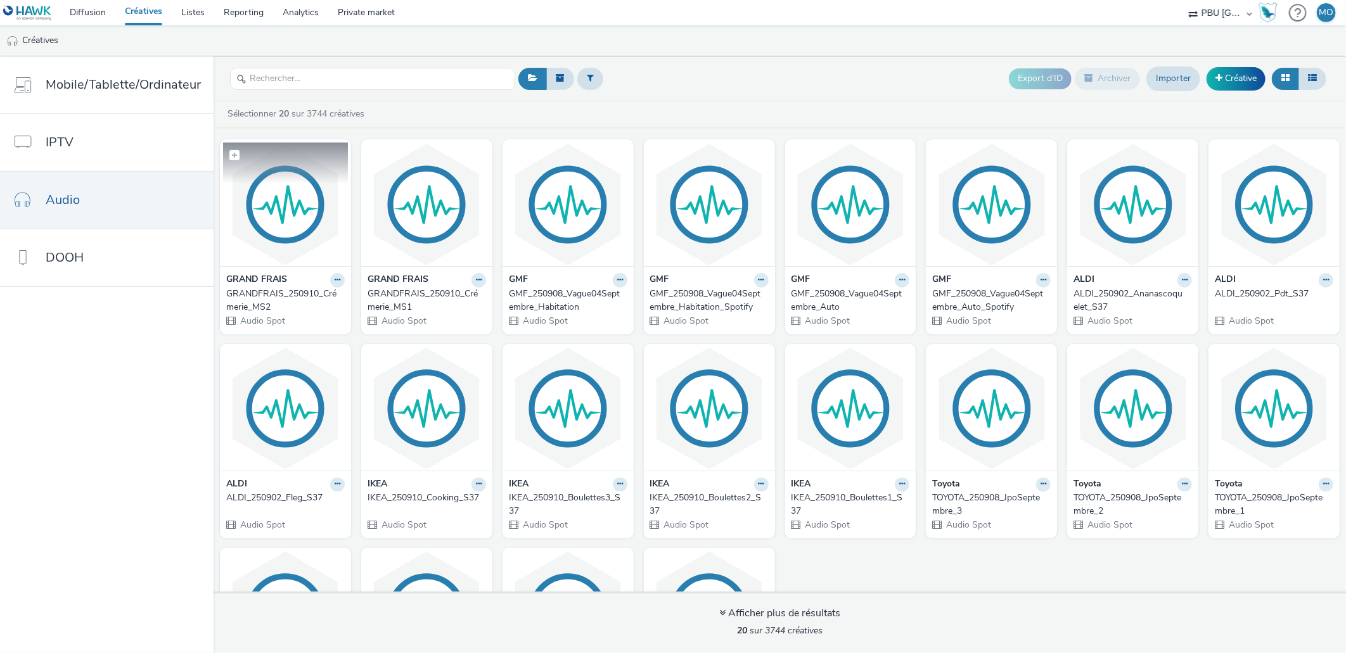
click at [321, 238] on img at bounding box center [285, 205] width 125 height 124
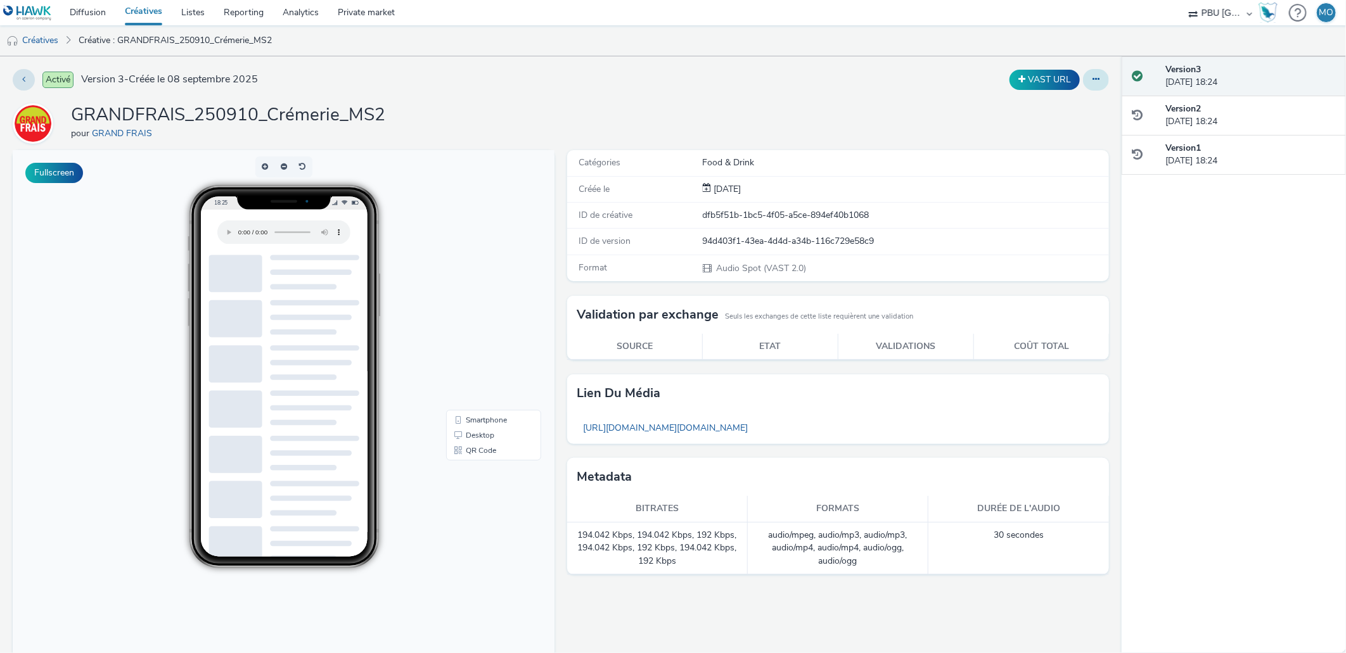
click at [1092, 79] on button at bounding box center [1096, 80] width 26 height 22
click at [1079, 127] on link "Dupliquer" at bounding box center [1061, 130] width 95 height 25
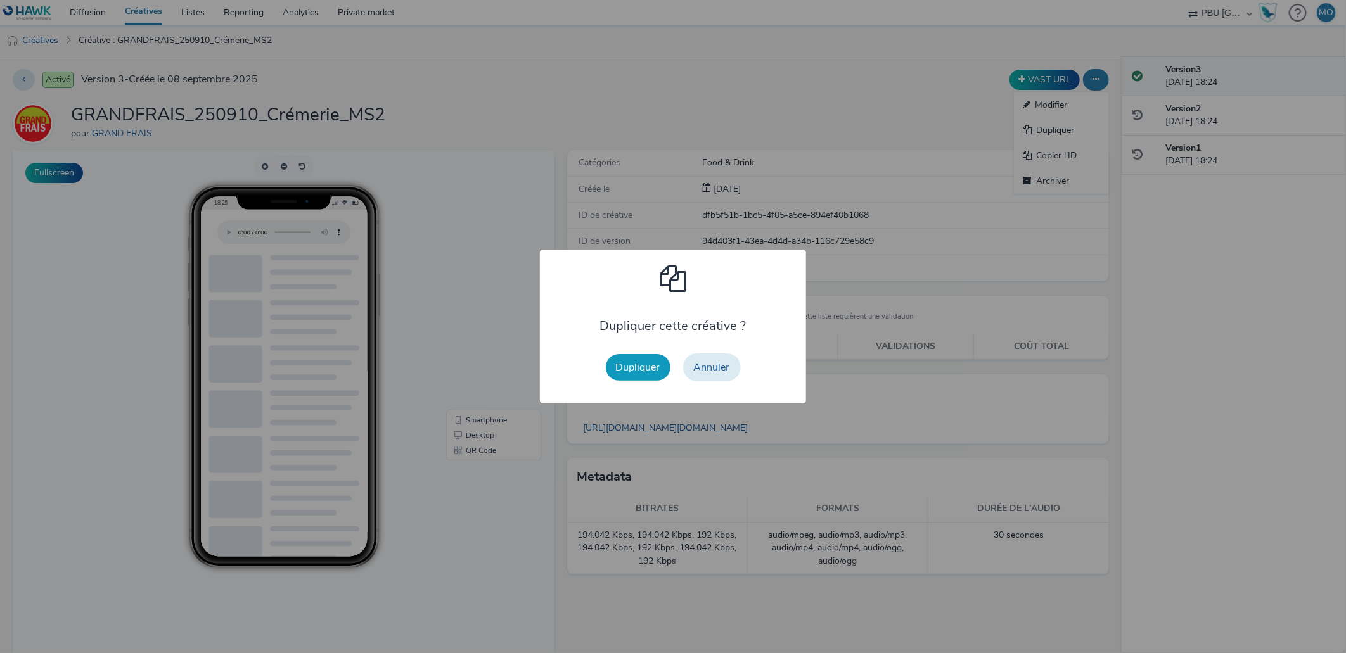
click at [648, 370] on button "Dupliquer" at bounding box center [638, 367] width 65 height 27
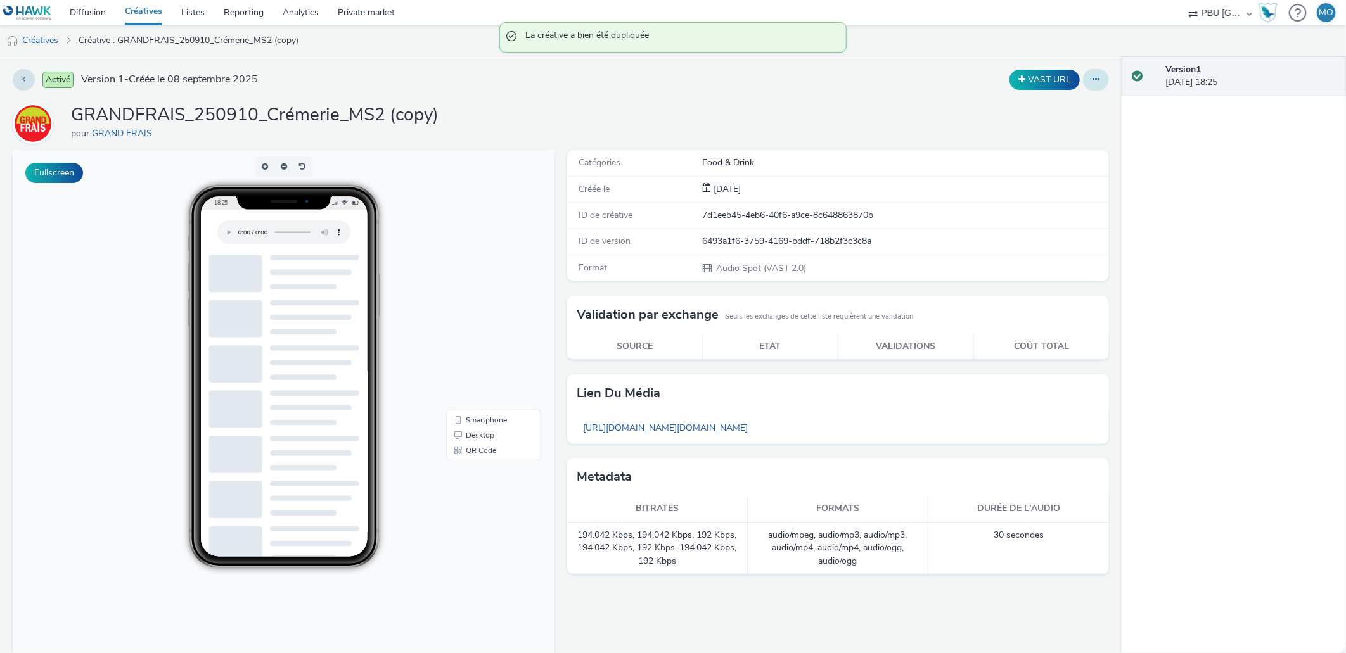
click at [1091, 86] on button at bounding box center [1096, 80] width 26 height 22
click at [1064, 112] on link "Modifier" at bounding box center [1061, 105] width 95 height 25
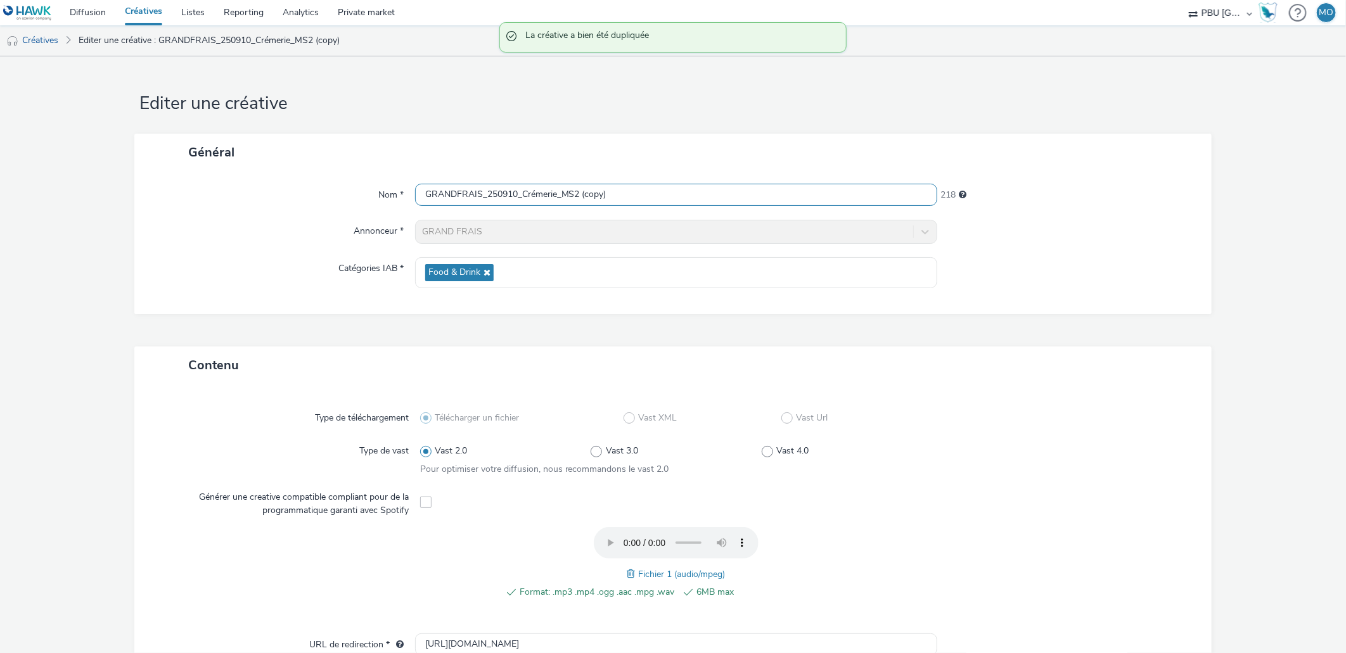
scroll to position [1, 0]
drag, startPoint x: 573, startPoint y: 195, endPoint x: 712, endPoint y: 205, distance: 139.2
click at [712, 205] on input "GRANDFRAIS_250910_Crémerie_MS2 (copy)" at bounding box center [676, 195] width 523 height 22
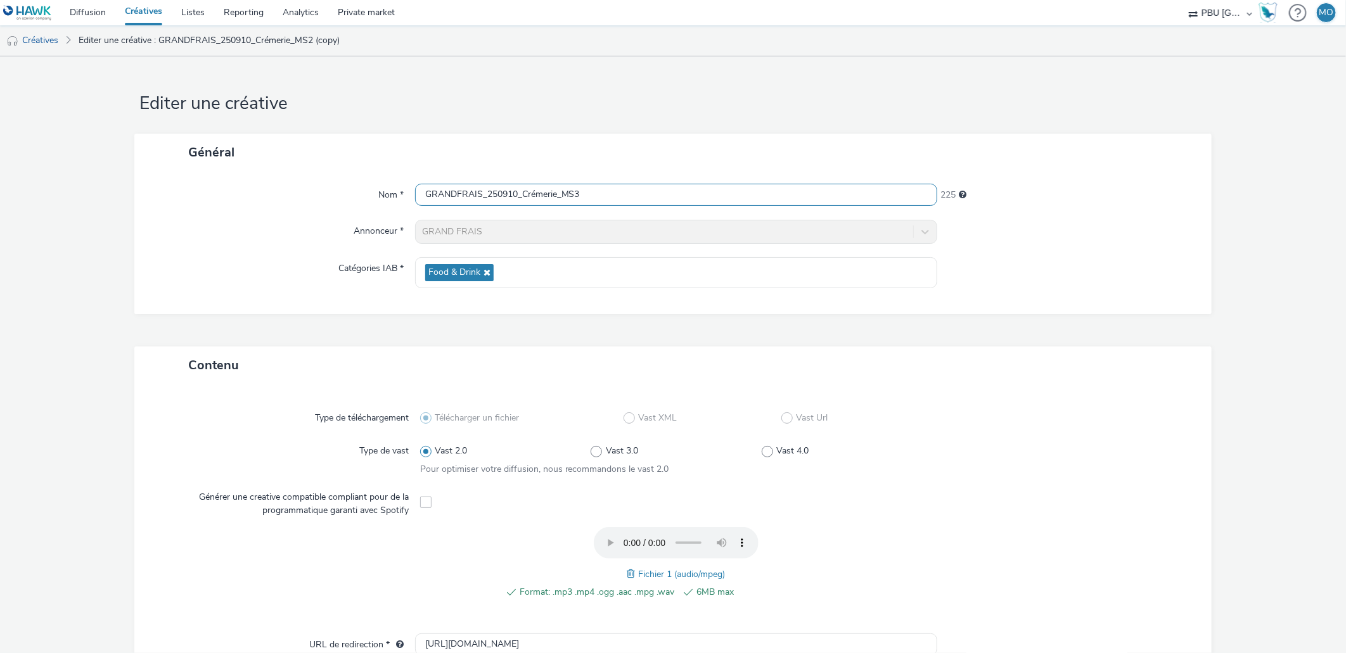
type input "GRANDFRAIS_250910_Crémerie_MS3"
click at [627, 569] on span at bounding box center [632, 574] width 11 height 14
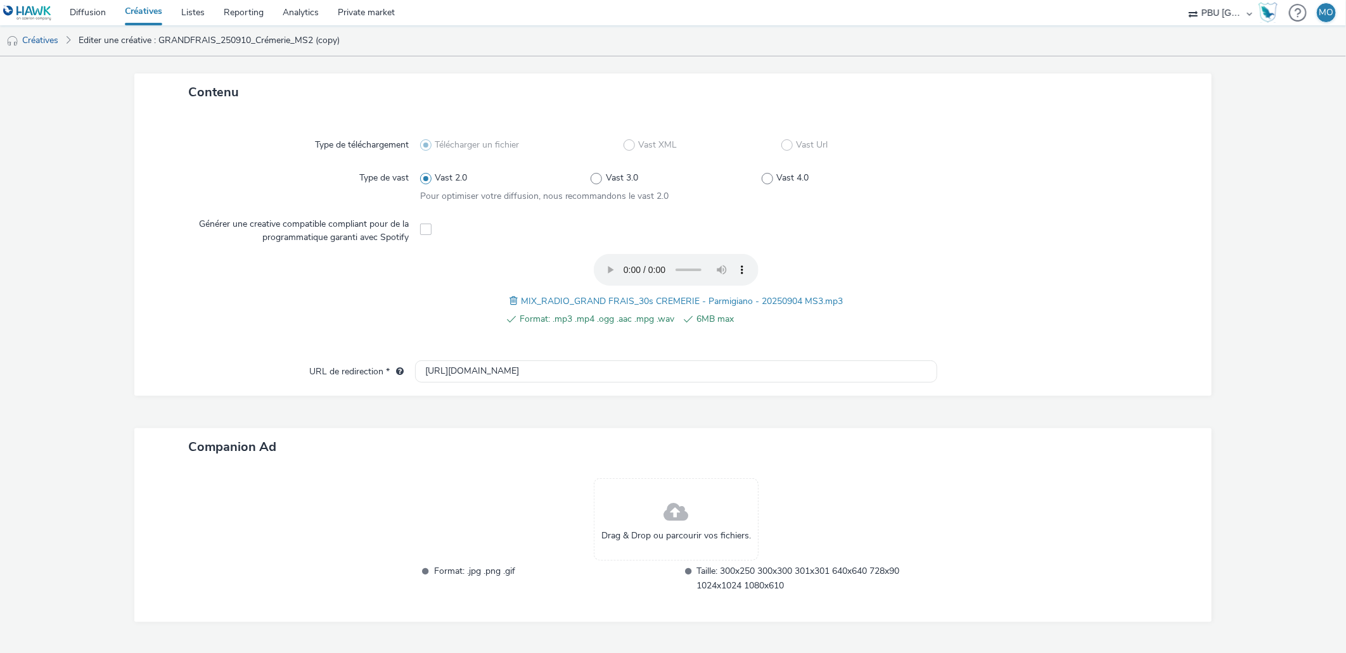
scroll to position [305, 0]
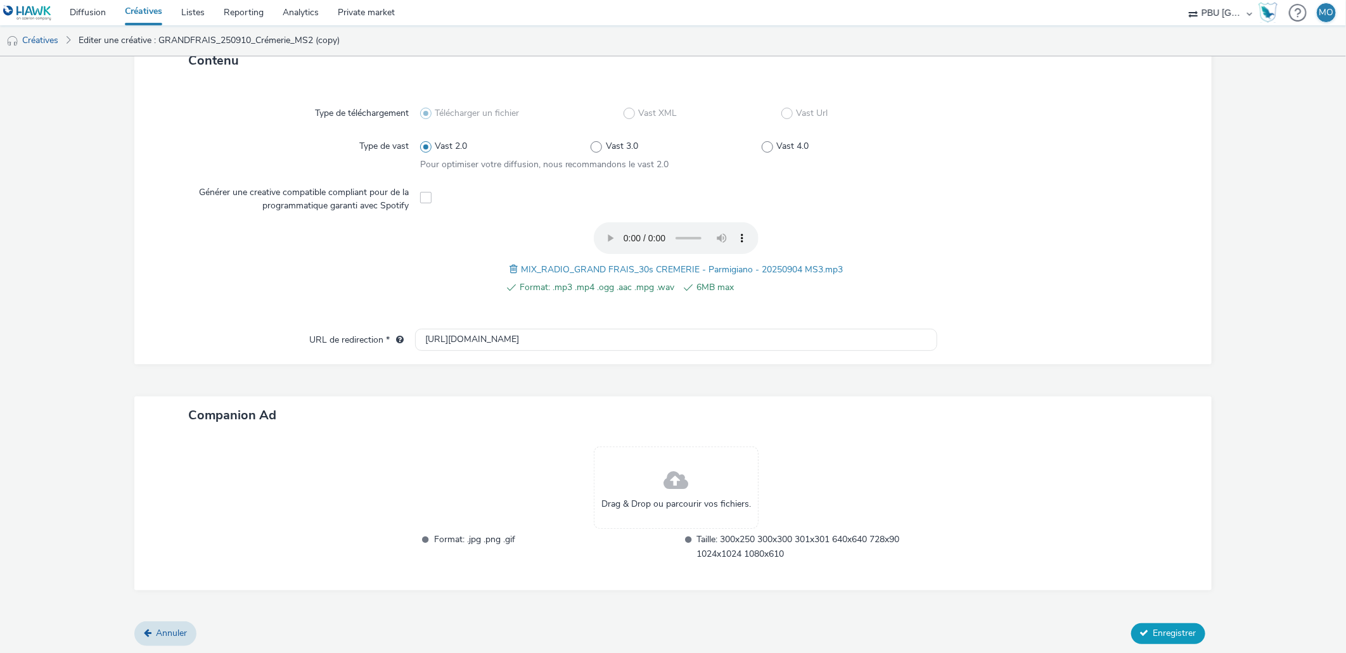
click at [1157, 631] on span "Enregistrer" at bounding box center [1175, 633] width 43 height 12
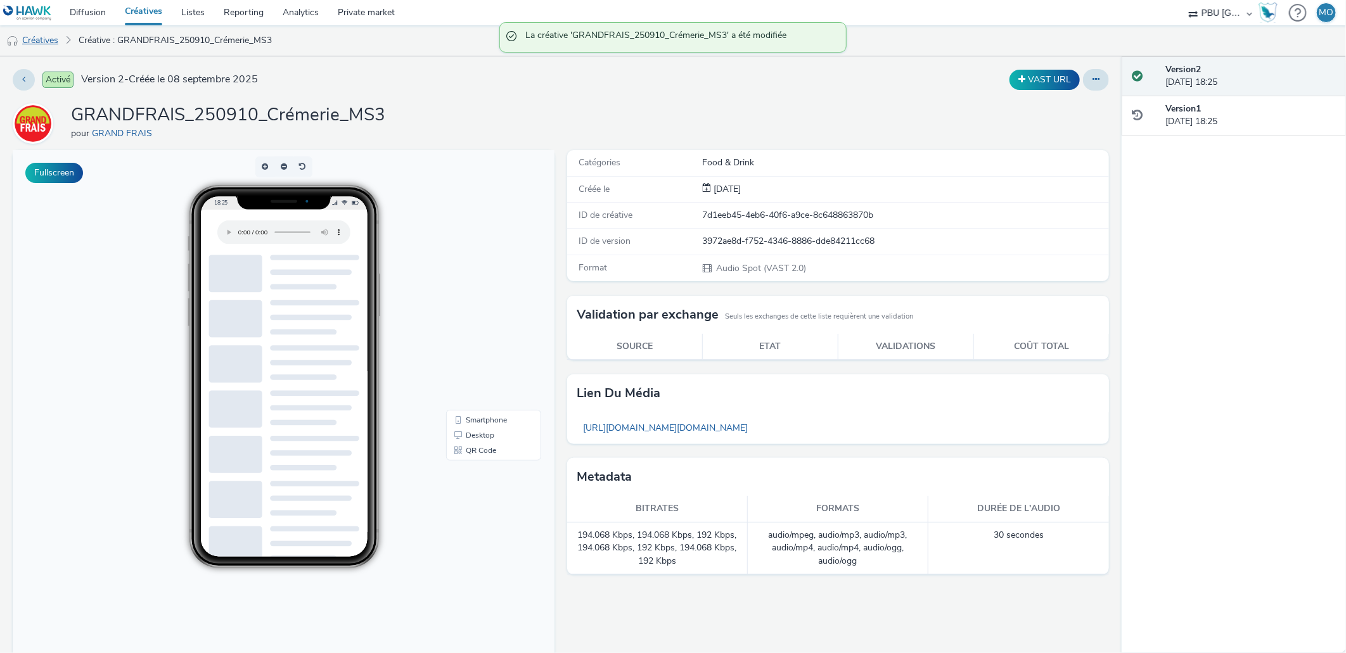
click at [40, 41] on link "Créatives" at bounding box center [32, 40] width 65 height 30
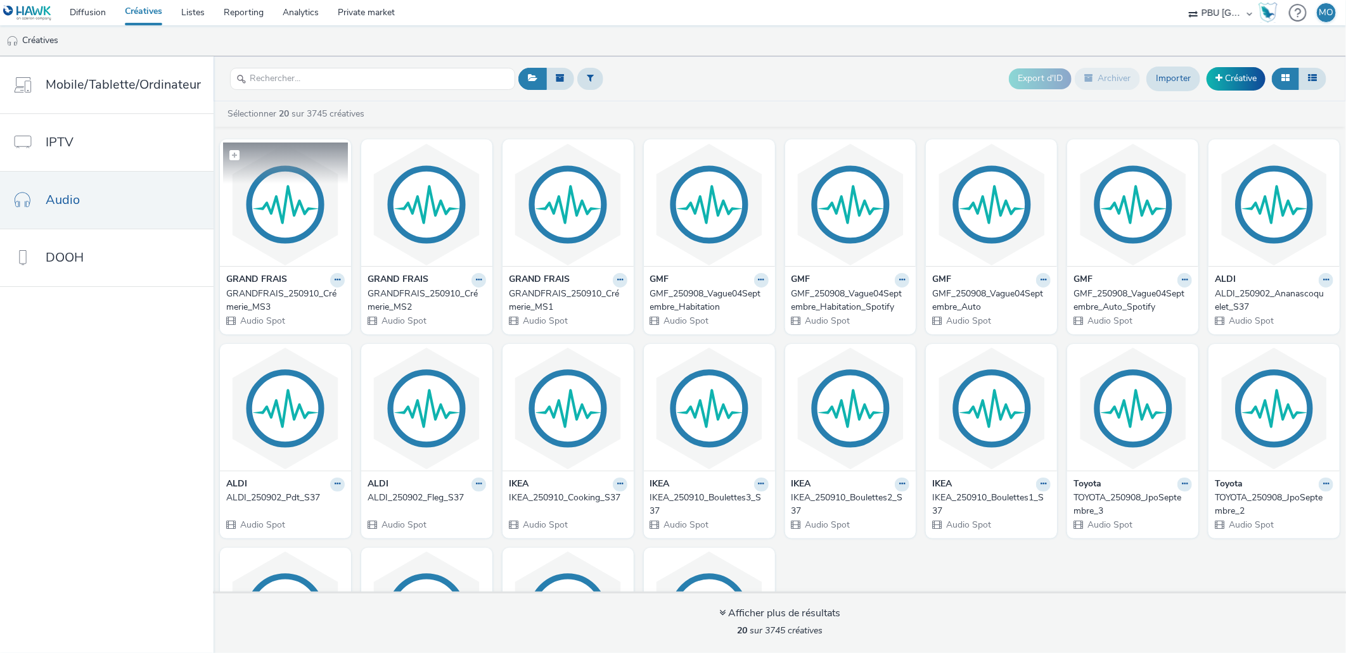
click at [280, 250] on img at bounding box center [285, 205] width 125 height 124
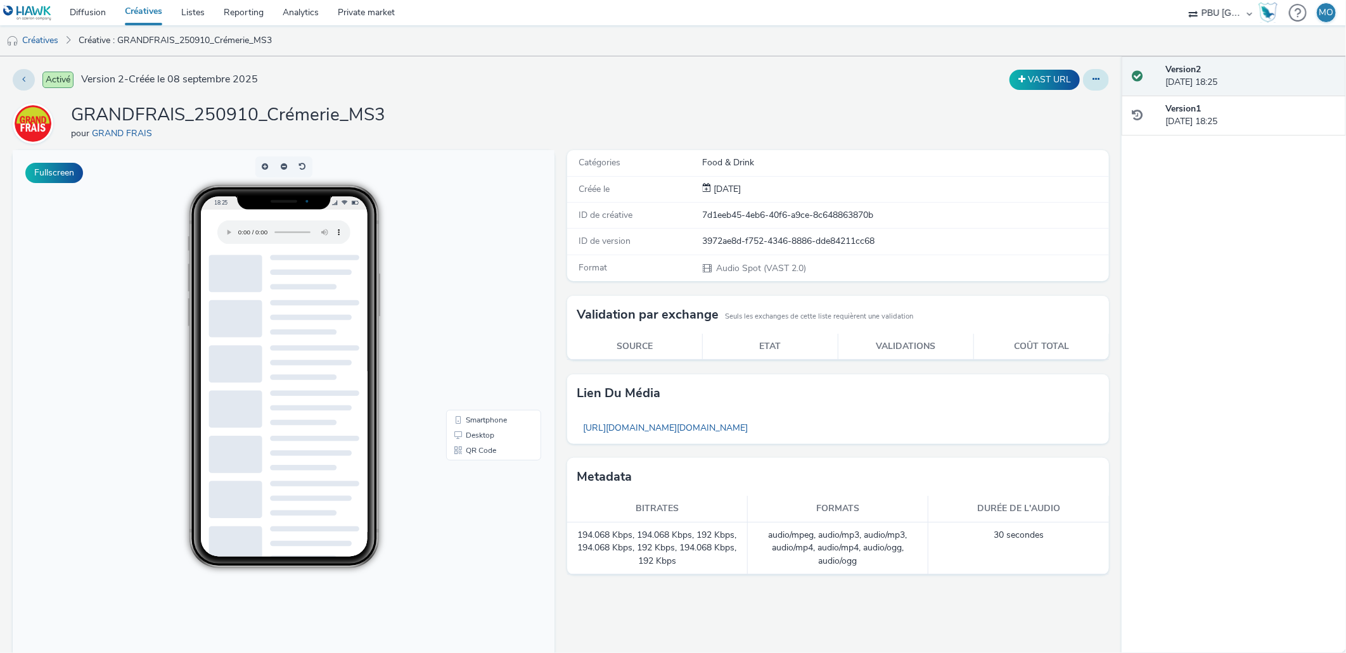
click at [1093, 81] on icon at bounding box center [1096, 79] width 7 height 9
click at [1070, 124] on link "Dupliquer" at bounding box center [1061, 130] width 95 height 25
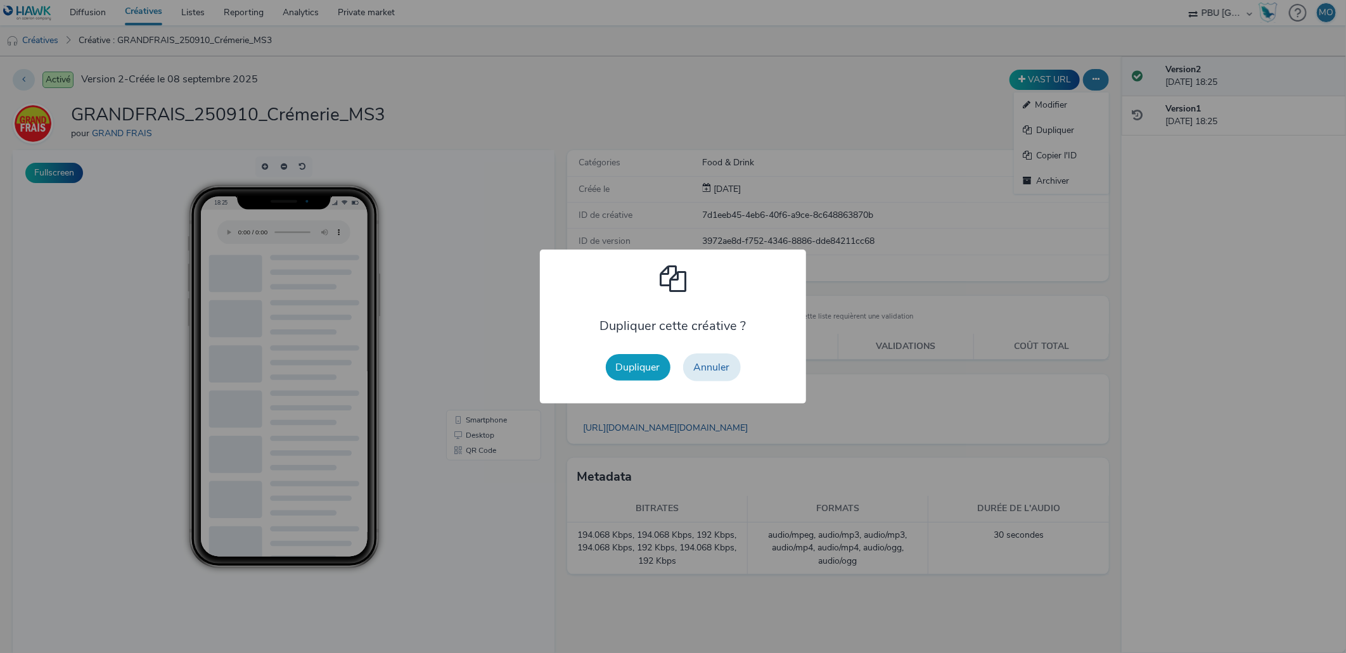
click at [647, 371] on button "Dupliquer" at bounding box center [638, 367] width 65 height 27
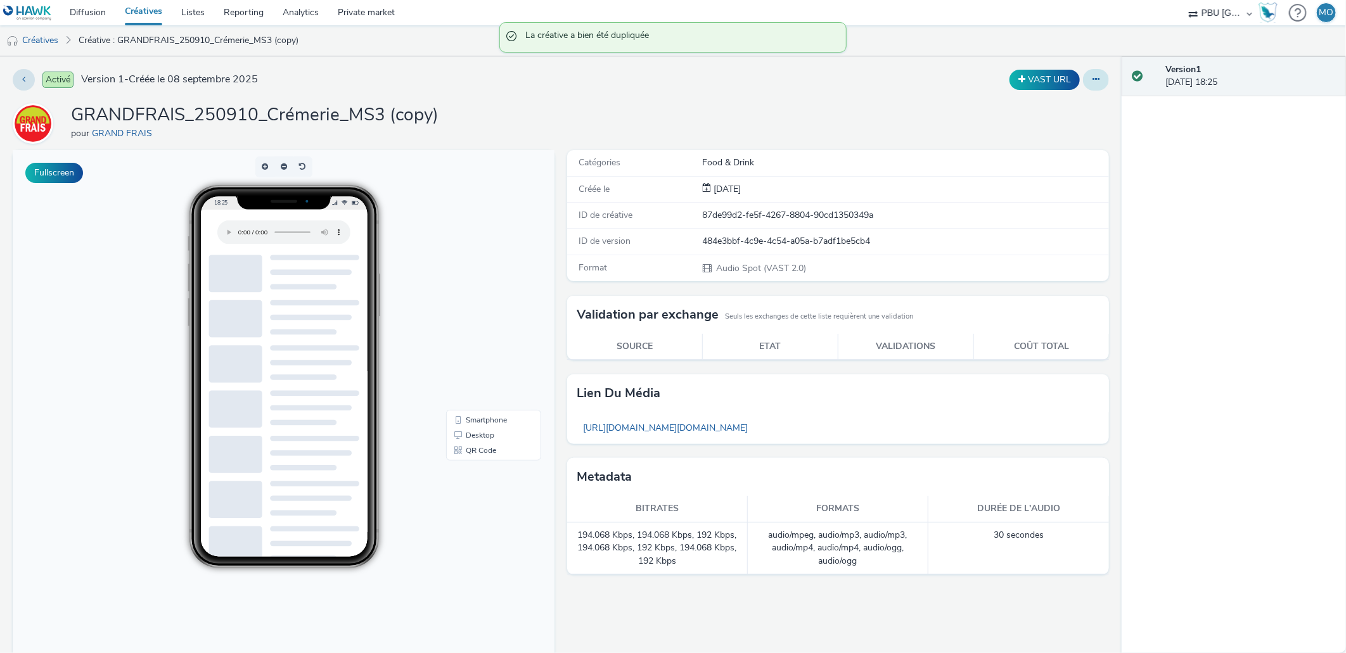
click at [1083, 86] on button at bounding box center [1096, 80] width 26 height 22
click at [1072, 102] on link "Modifier" at bounding box center [1061, 105] width 95 height 25
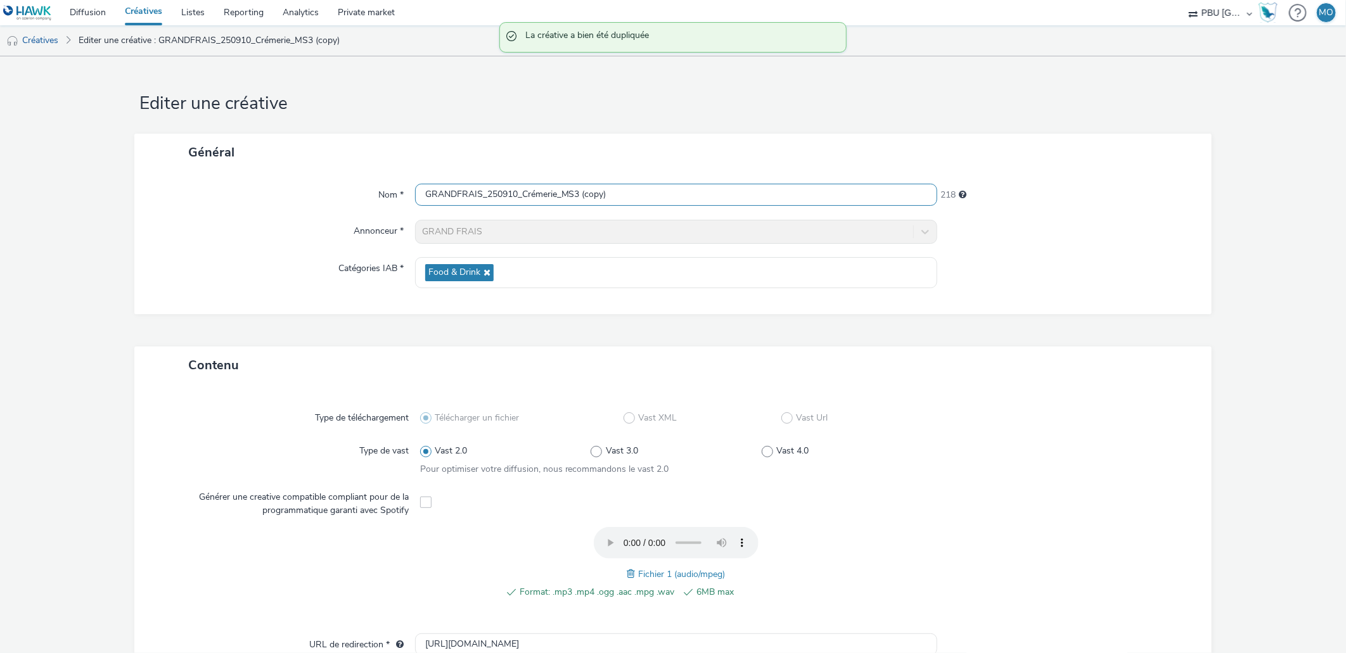
drag, startPoint x: 520, startPoint y: 197, endPoint x: 701, endPoint y: 197, distance: 180.6
click at [701, 197] on input "GRANDFRAIS_250910_Crémerie_MS3 (copy)" at bounding box center [676, 195] width 523 height 22
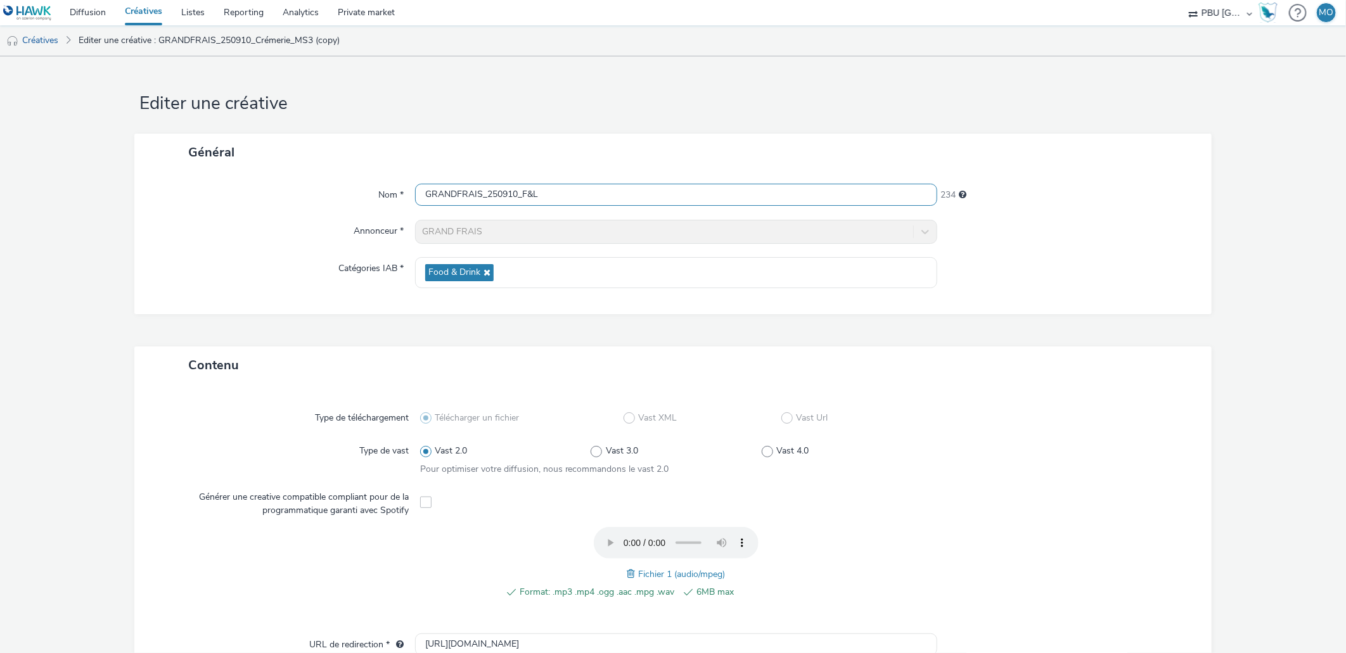
type input "GRANDFRAIS_250910_F&L"
click at [627, 578] on span at bounding box center [632, 574] width 11 height 14
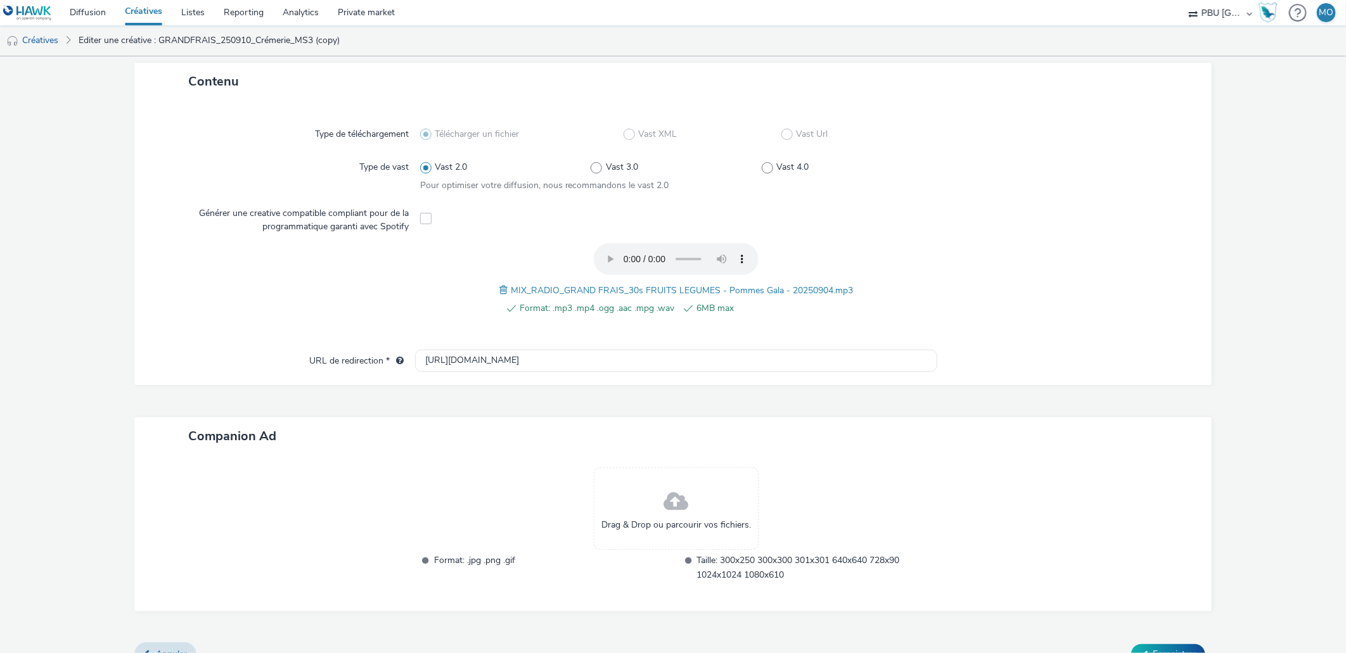
scroll to position [305, 0]
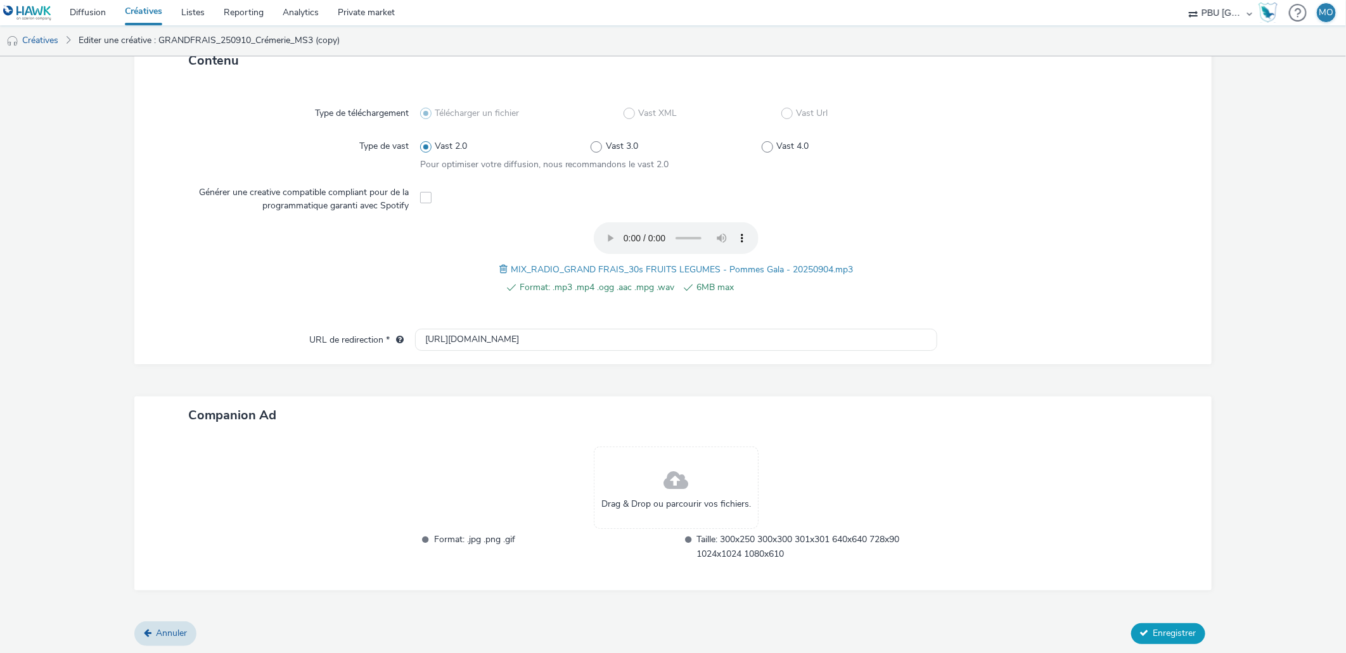
click at [1157, 634] on span "Enregistrer" at bounding box center [1175, 633] width 43 height 12
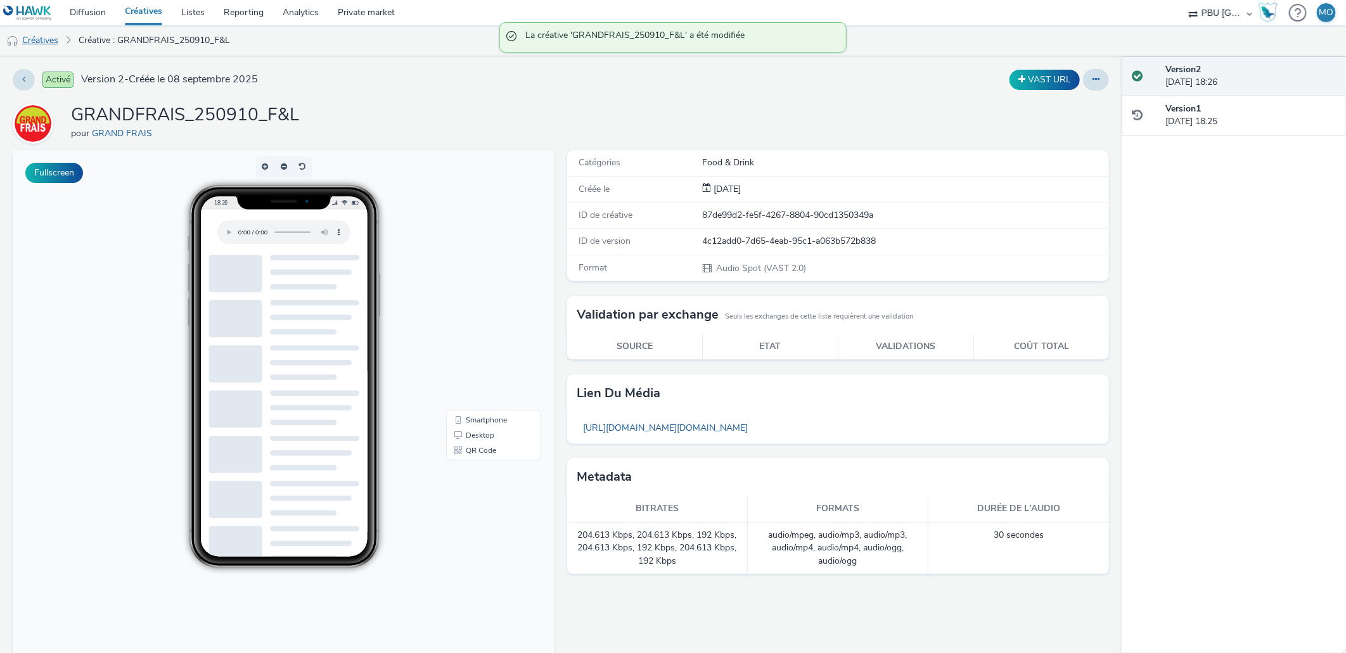
click at [53, 43] on link "Créatives" at bounding box center [32, 40] width 65 height 30
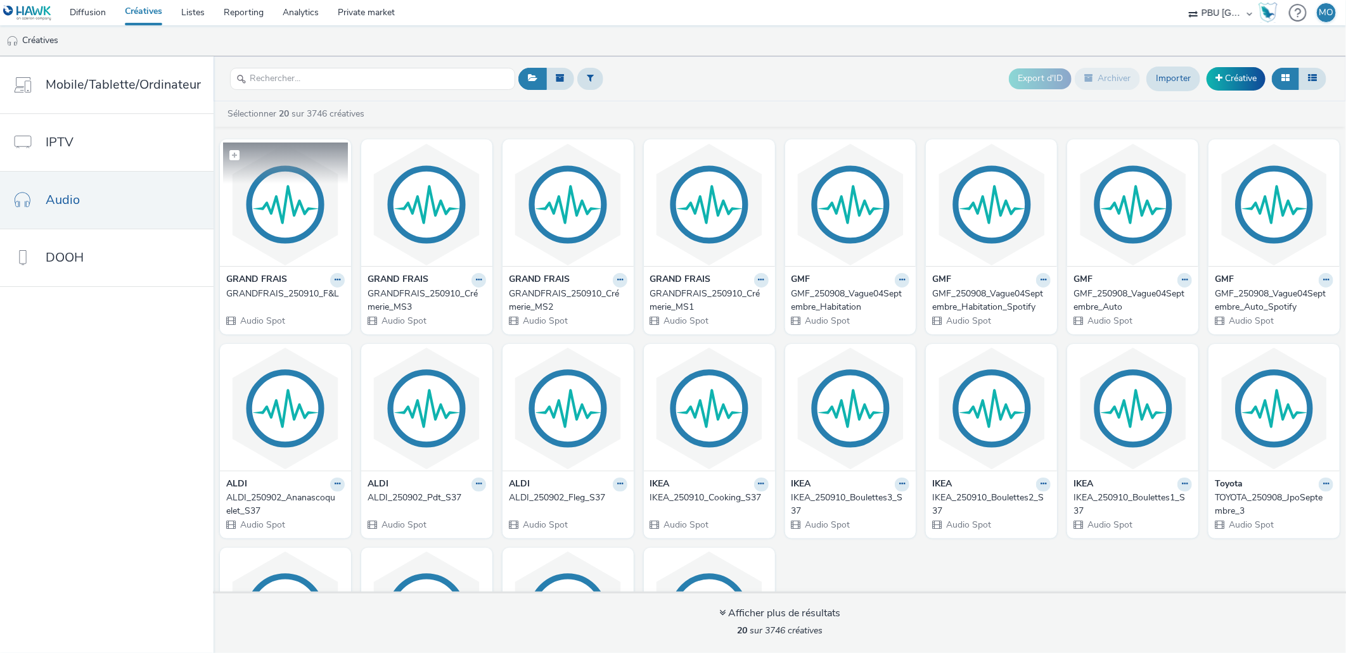
click at [293, 222] on img at bounding box center [285, 205] width 125 height 124
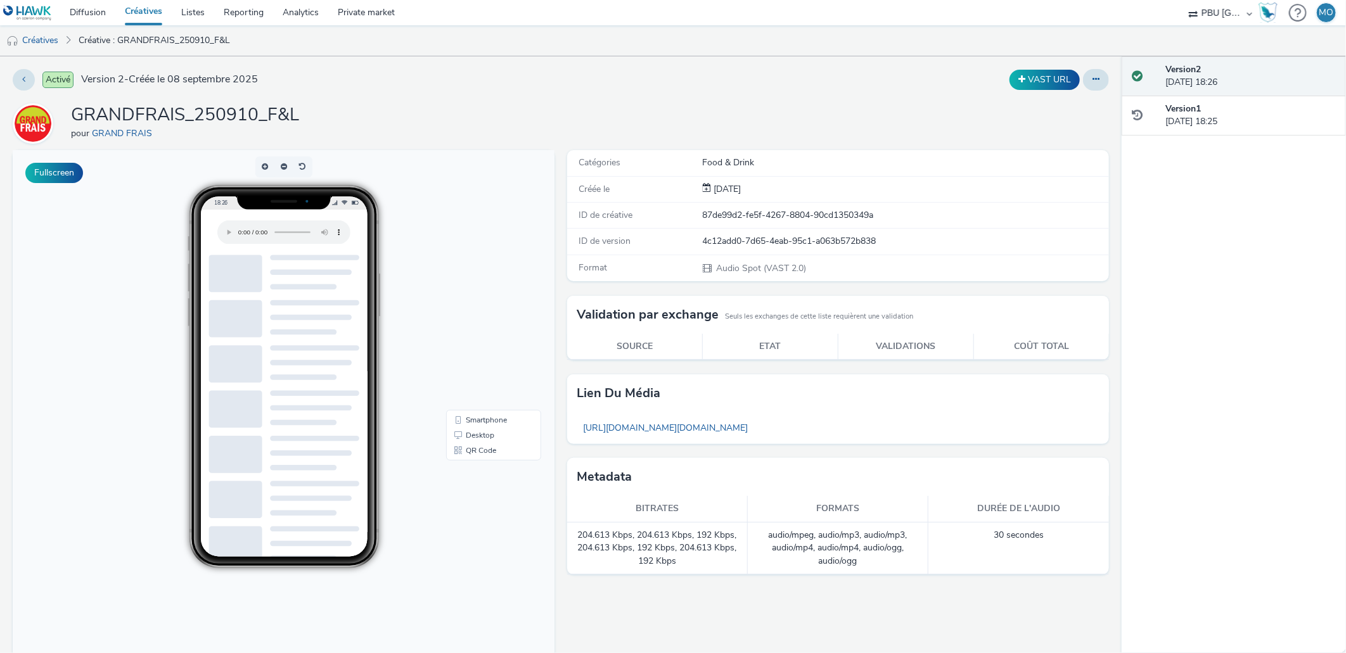
click at [283, 124] on h1 "GRANDFRAIS_250910_F&L" at bounding box center [185, 115] width 228 height 24
click at [282, 124] on h1 "GRANDFRAIS_250910_F&L" at bounding box center [185, 115] width 228 height 24
copy h1 "GRANDFRAIS_250910_F&L"
click at [40, 41] on link "Créatives" at bounding box center [32, 40] width 65 height 30
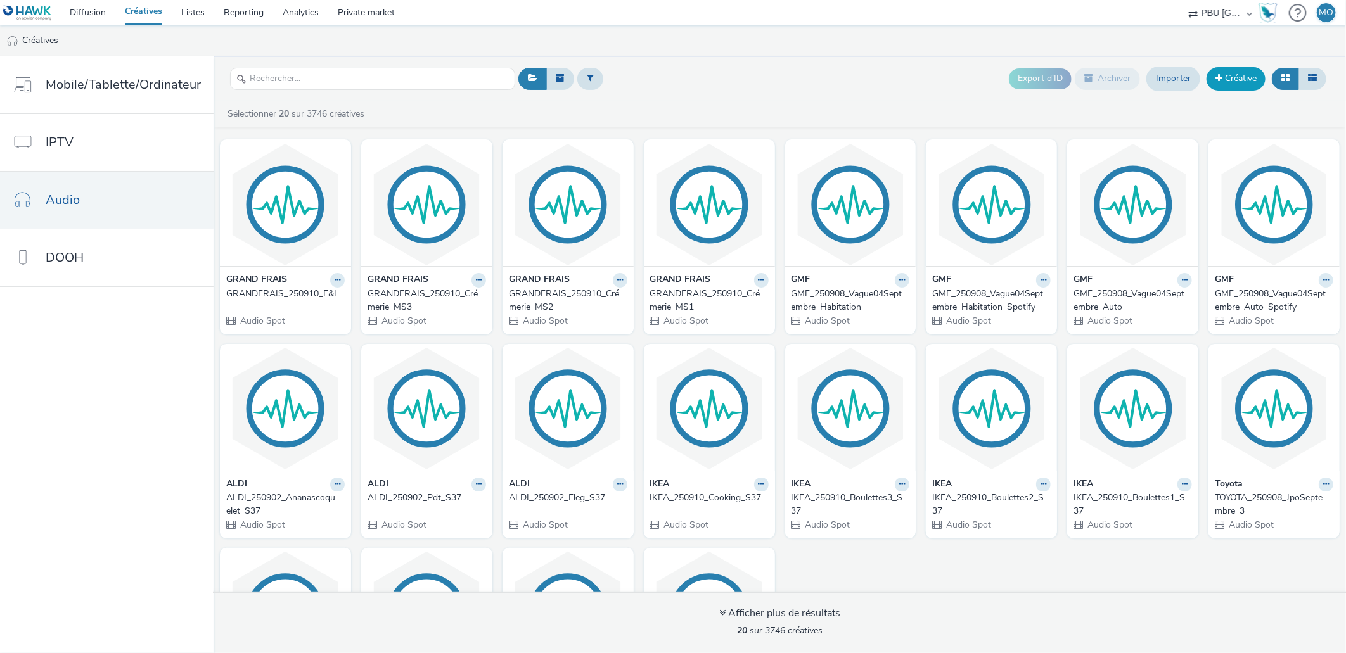
click at [1240, 82] on link "Créative" at bounding box center [1236, 78] width 59 height 23
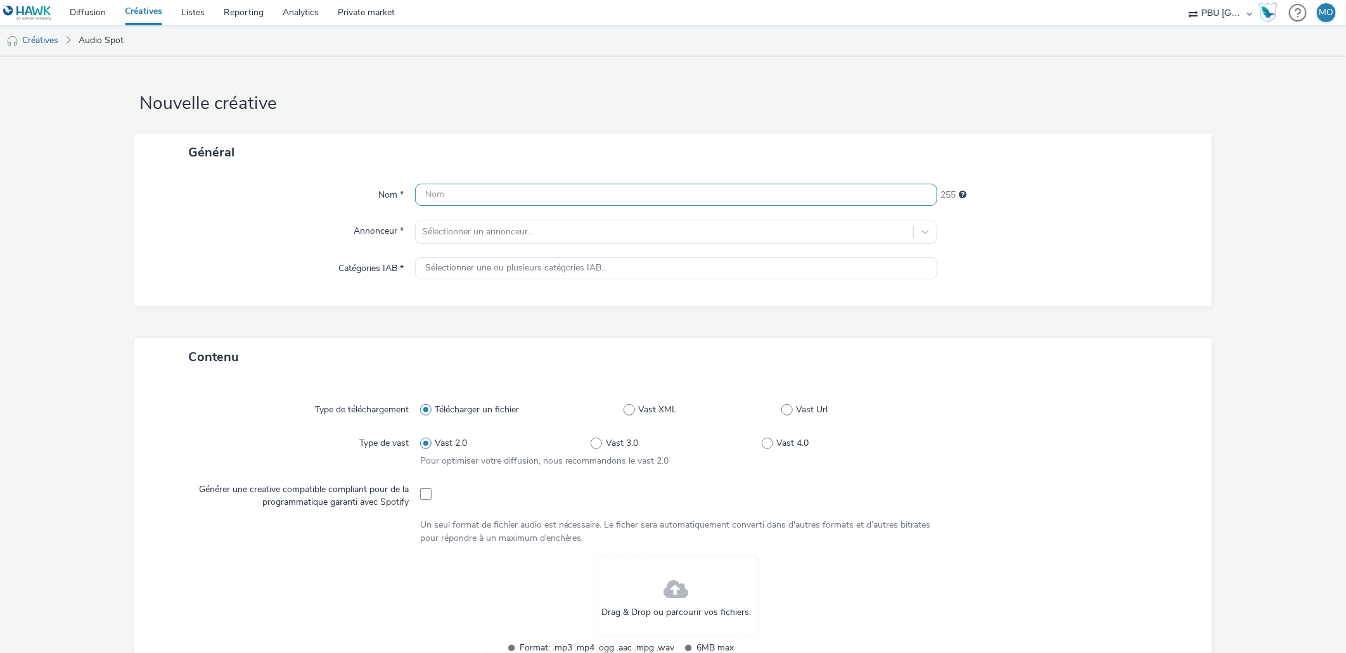
click at [529, 190] on input "text" at bounding box center [676, 195] width 523 height 22
paste input "GRANDFRAIS_250910_F&L"
type input "GRANDFRAIS_250910_F&L_Spotify"
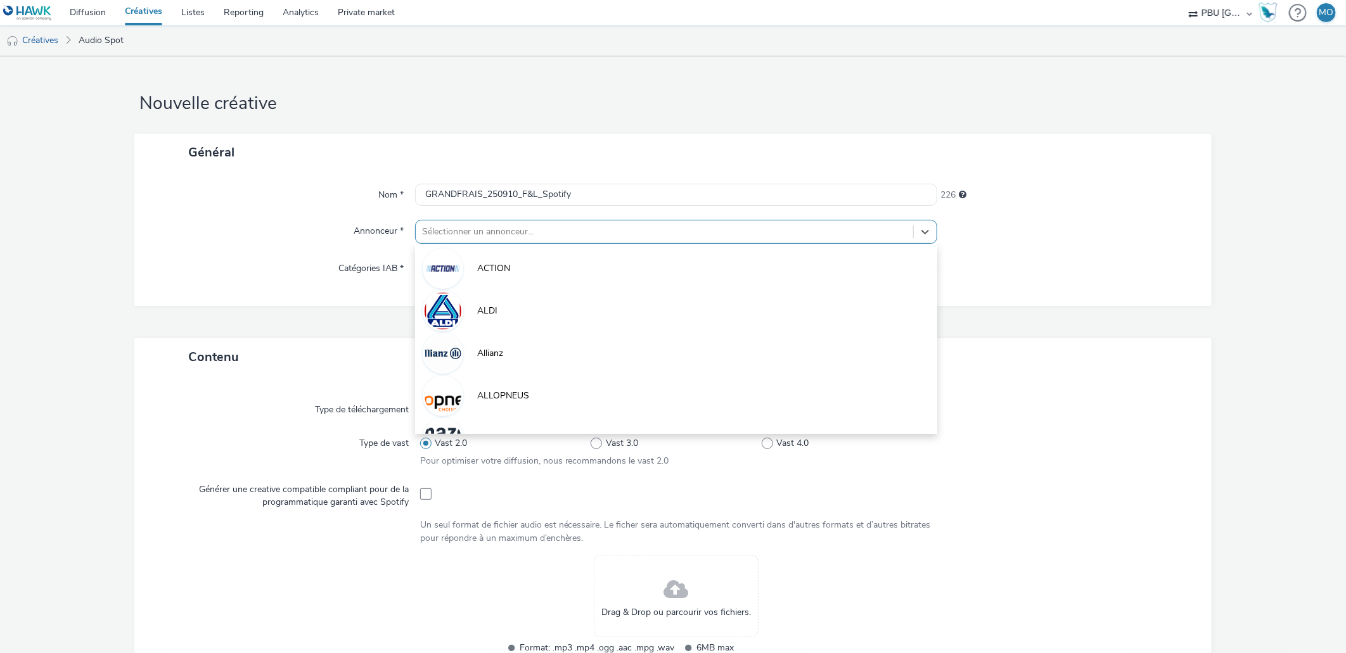
click at [588, 227] on div at bounding box center [664, 231] width 485 height 15
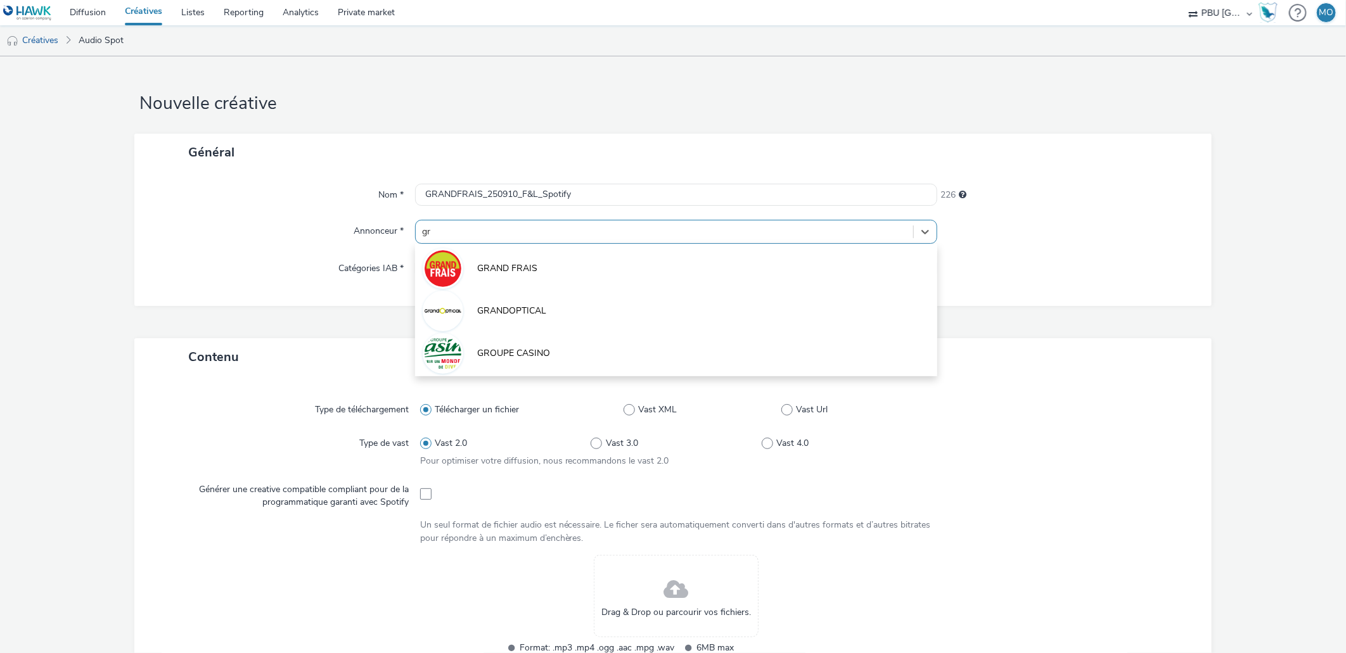
type input "gra"
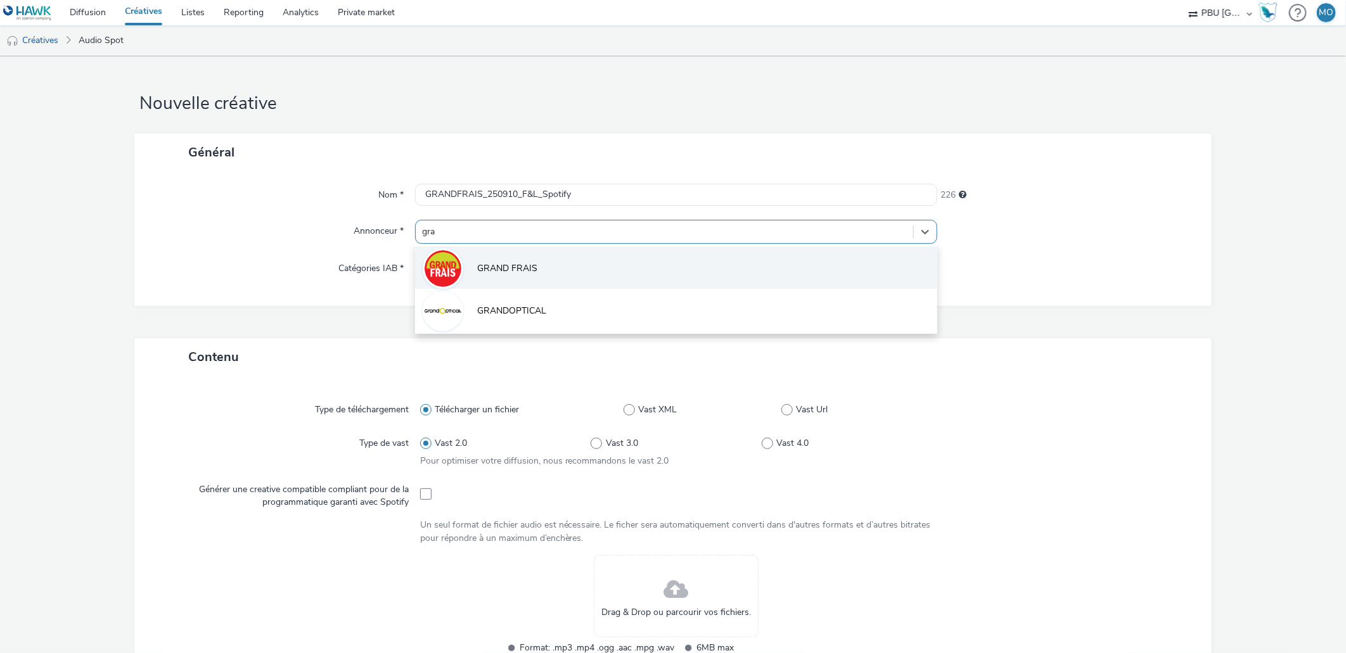
click at [578, 265] on li "GRAND FRAIS" at bounding box center [676, 268] width 523 height 42
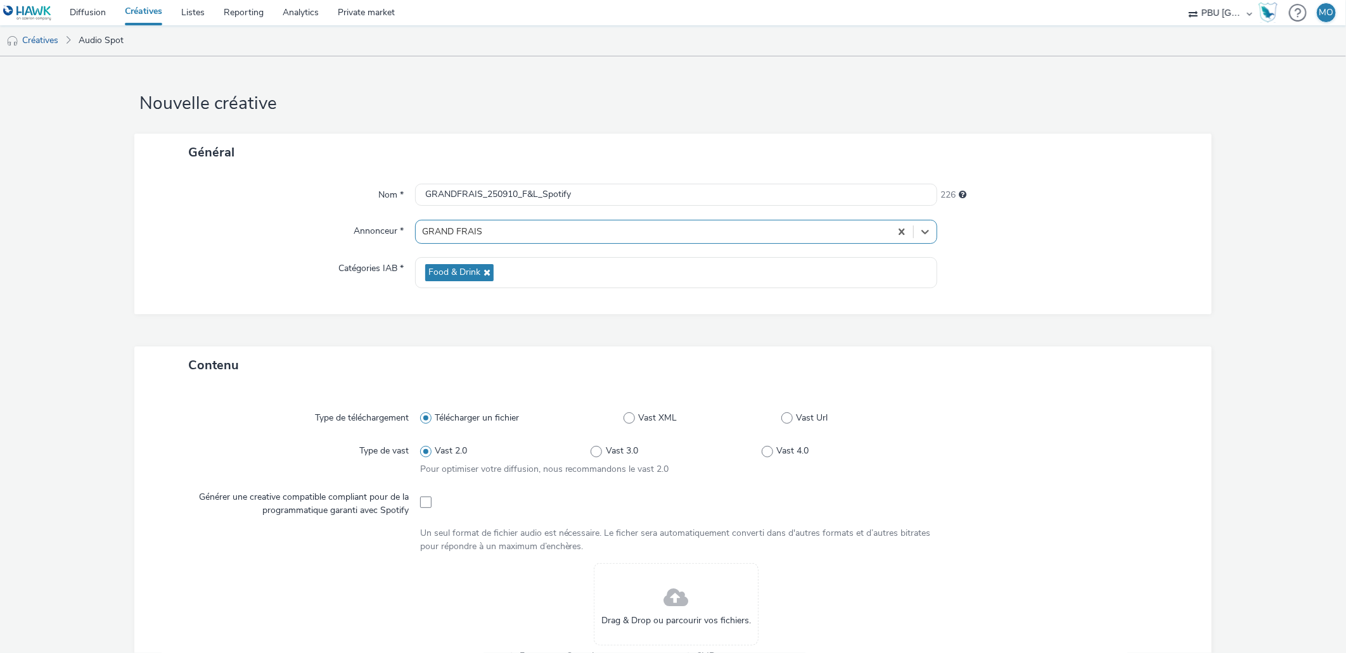
scroll to position [211, 0]
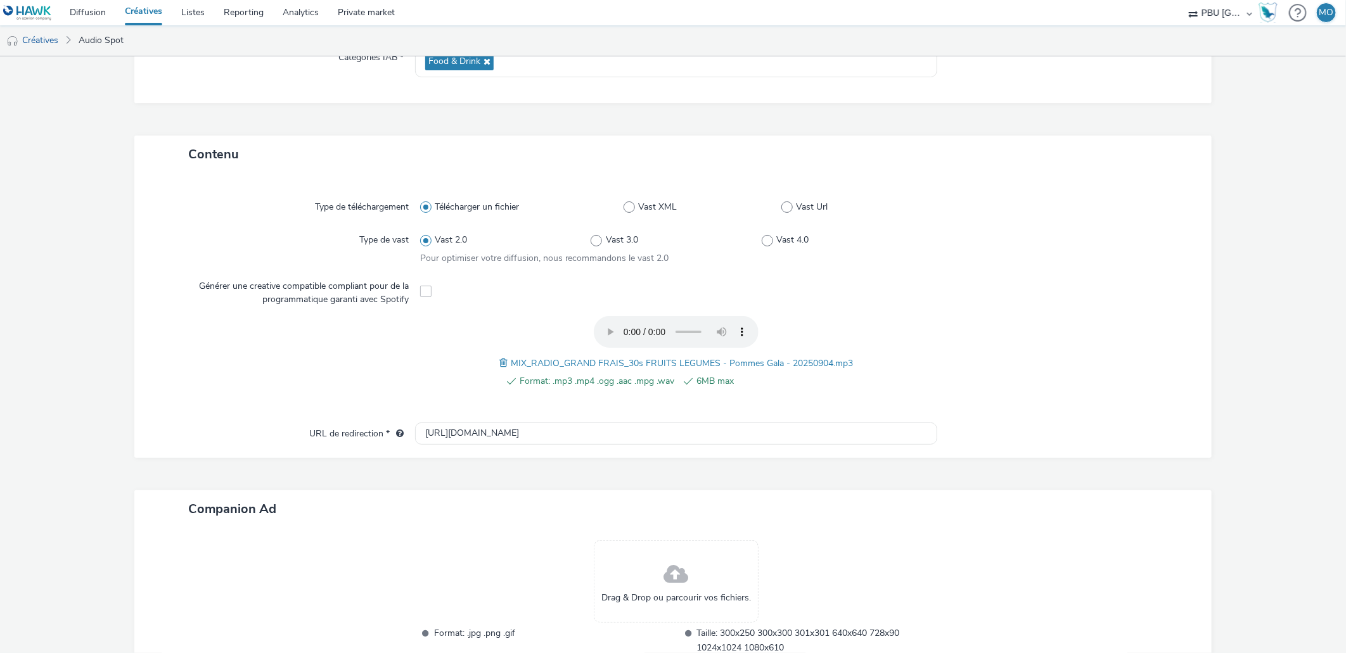
click at [425, 290] on span at bounding box center [425, 291] width 11 height 11
click at [499, 359] on span at bounding box center [504, 363] width 11 height 14
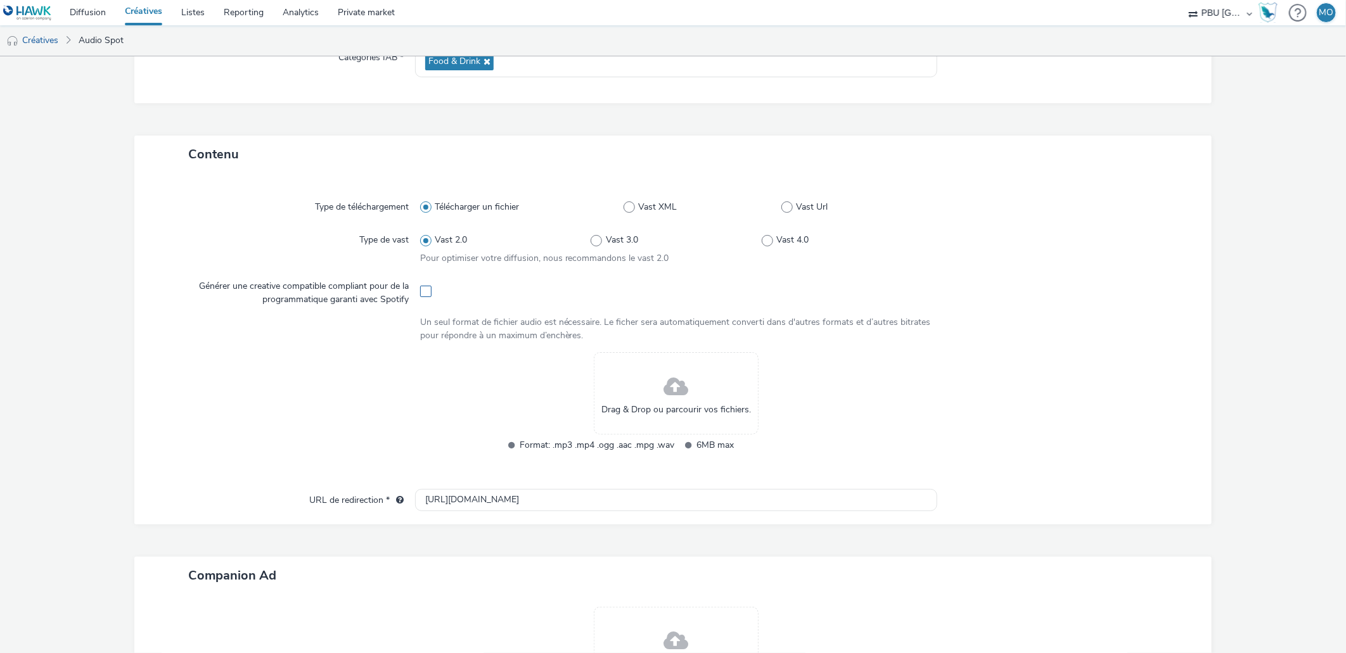
click at [425, 293] on span at bounding box center [425, 291] width 11 height 11
checkbox input "true"
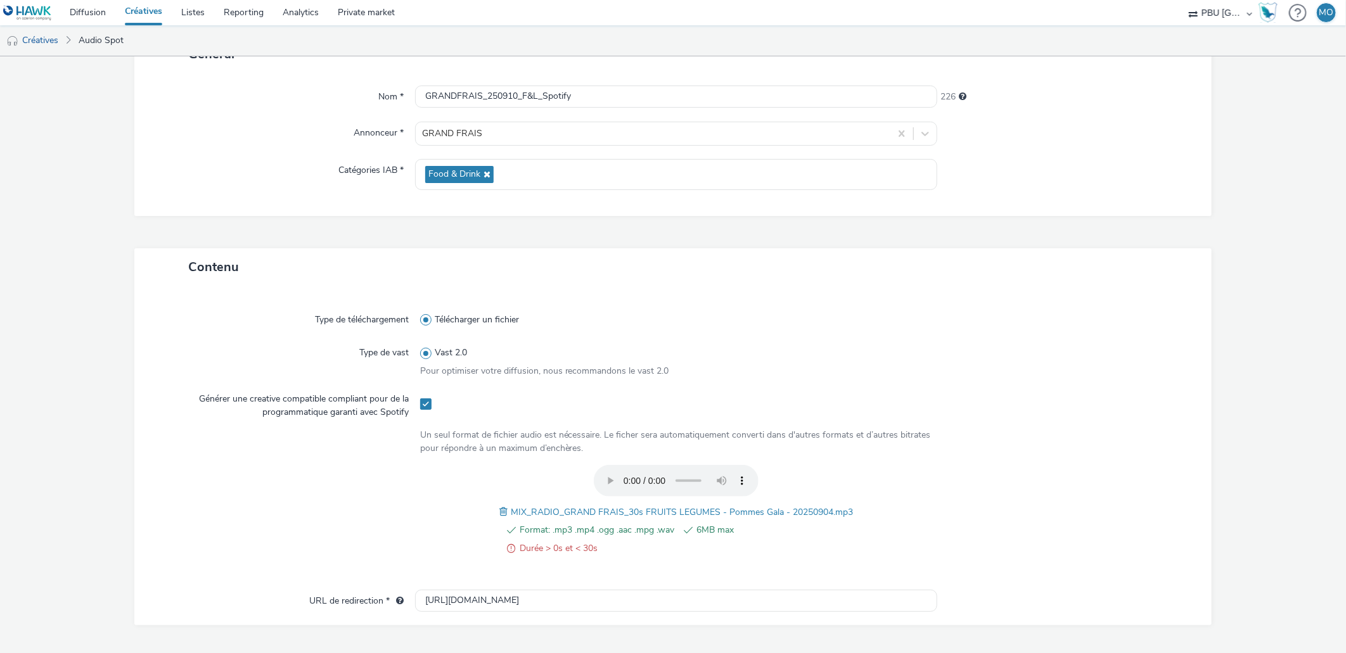
scroll to position [0, 0]
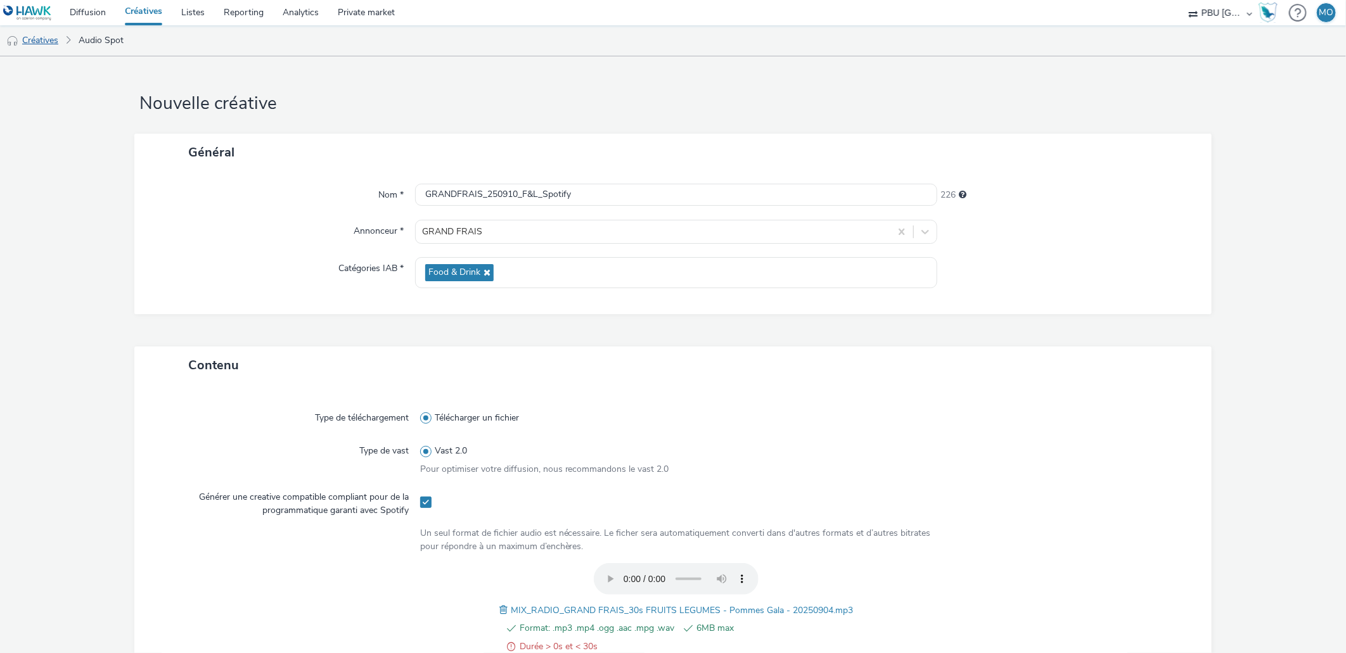
click at [54, 41] on link "Créatives" at bounding box center [32, 40] width 65 height 30
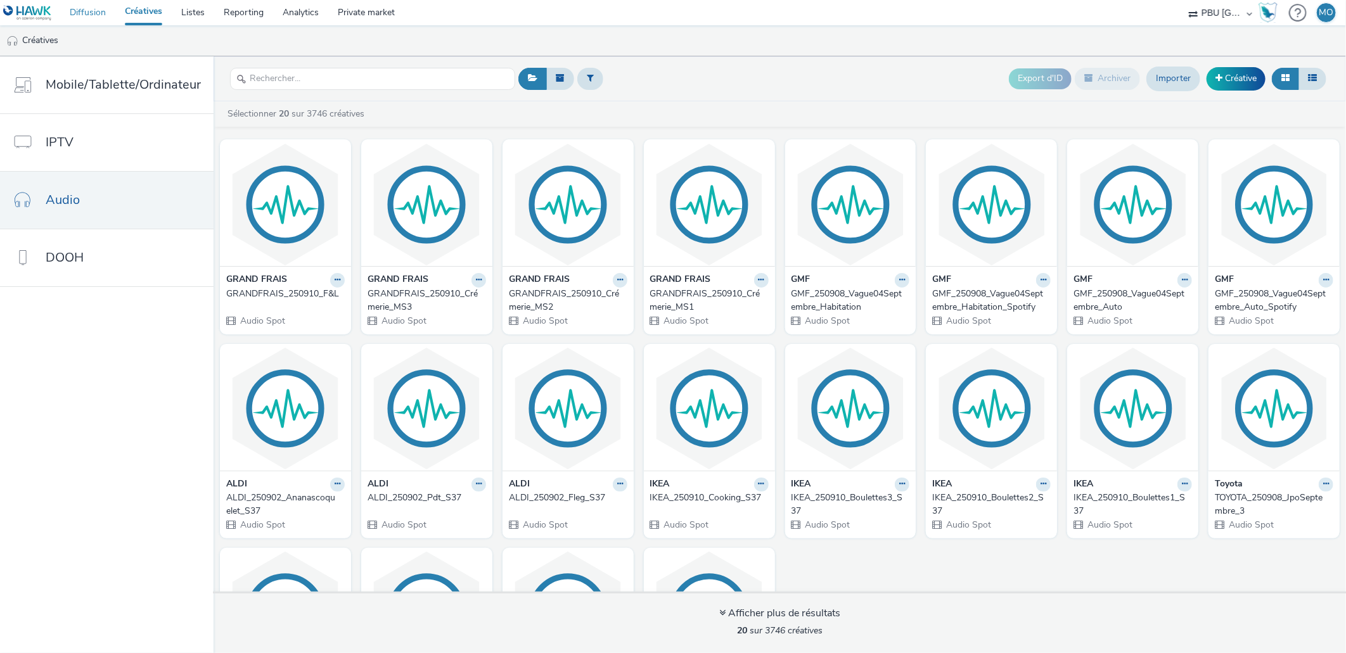
click at [89, 15] on link "Diffusion" at bounding box center [87, 12] width 55 height 25
